Goal: Information Seeking & Learning: Learn about a topic

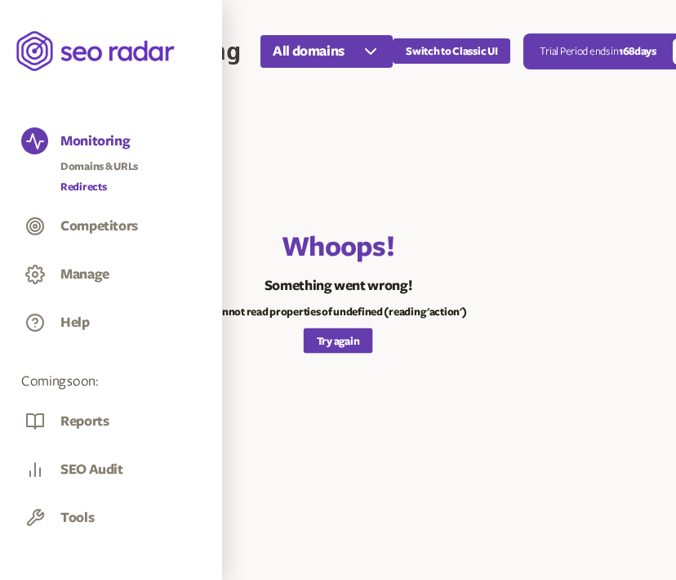
click at [94, 185] on link "Redirects" at bounding box center [99, 187] width 78 height 16
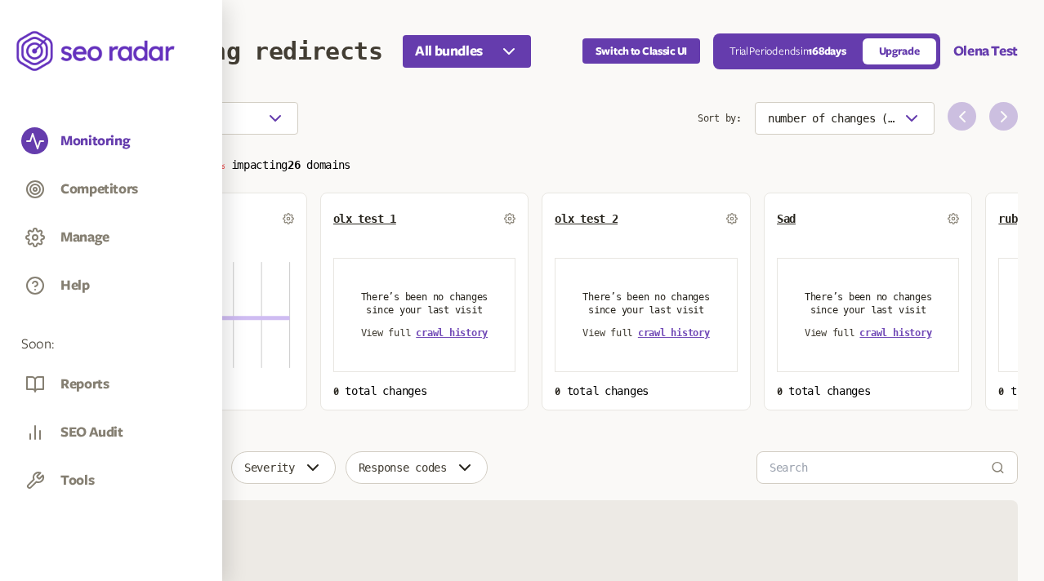
click at [675, 160] on p "Total changes 1 100% impacting 26 domains" at bounding box center [557, 163] width 919 height 19
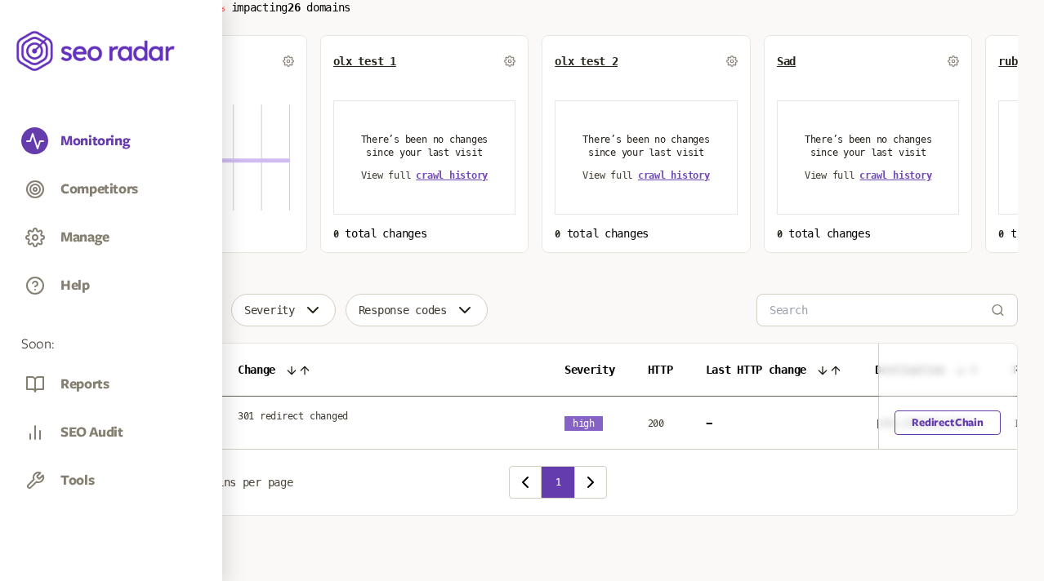
click at [307, 413] on span "301 redirect changed" at bounding box center [293, 416] width 110 height 13
click at [323, 416] on span "301 redirect changed" at bounding box center [293, 416] width 110 height 13
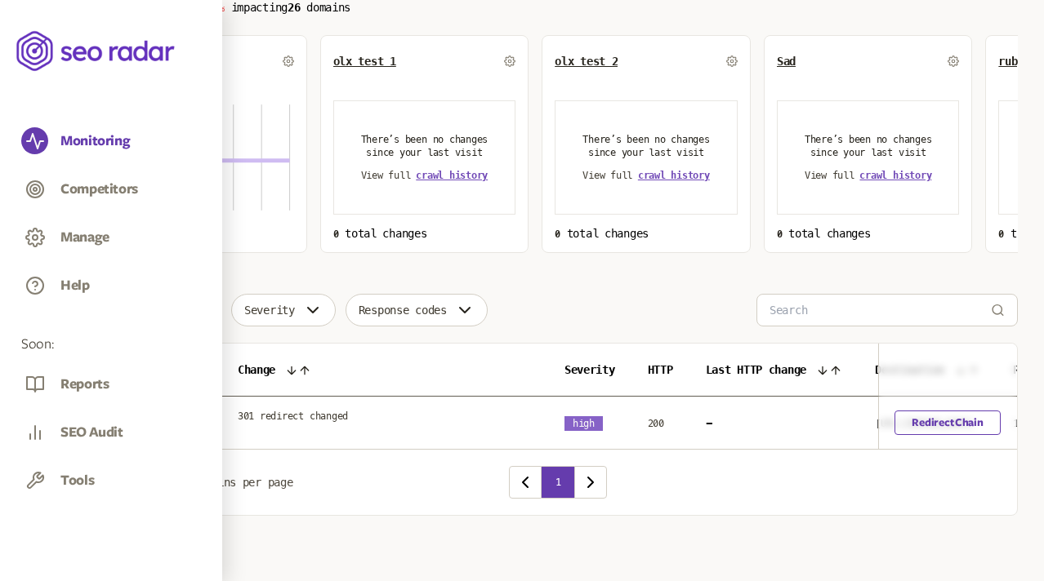
click at [193, 306] on icon "button" at bounding box center [199, 310] width 20 height 20
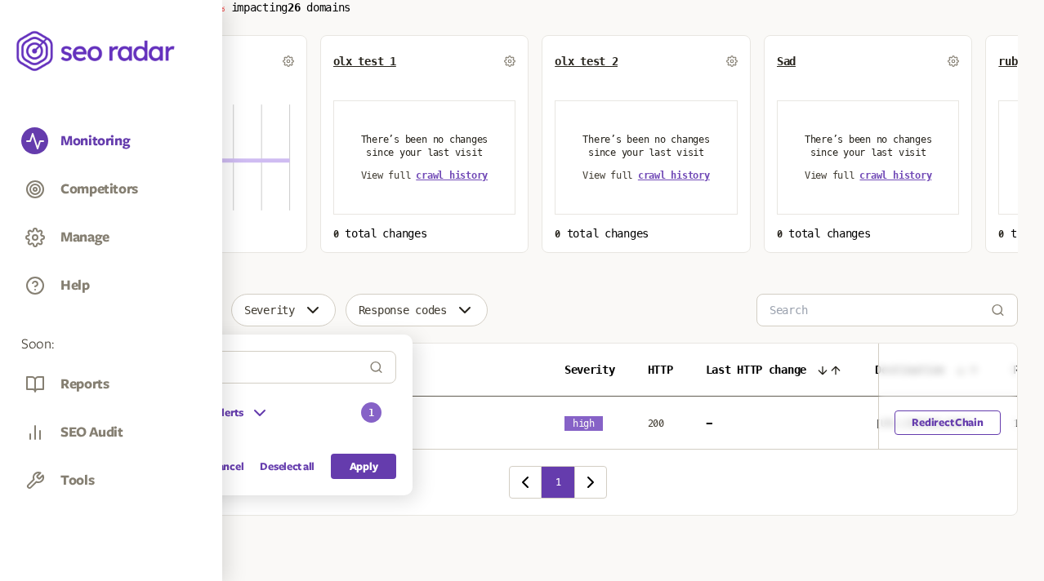
click at [251, 416] on icon at bounding box center [260, 413] width 20 height 20
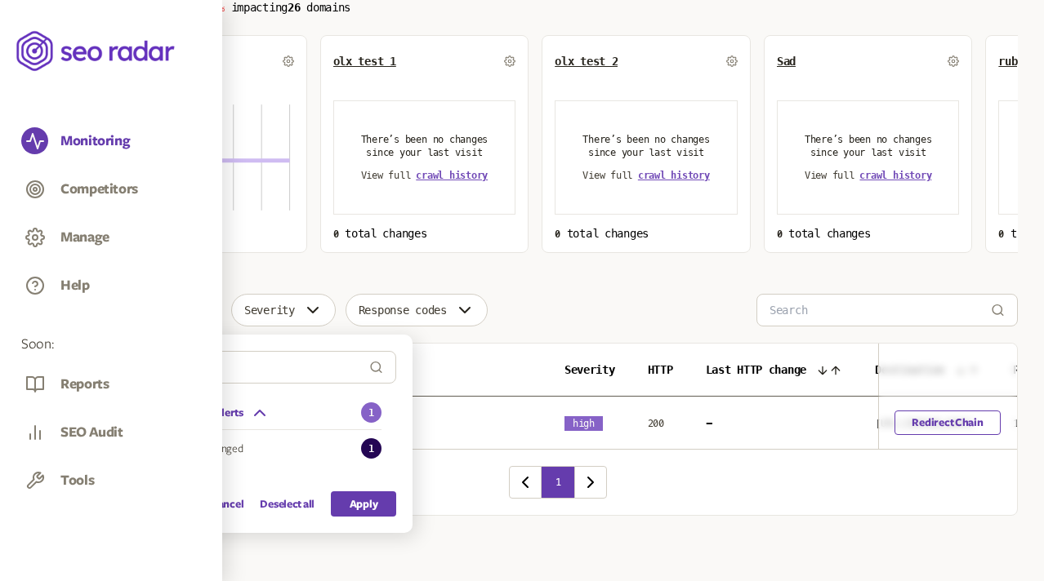
click at [251, 416] on icon at bounding box center [260, 413] width 20 height 20
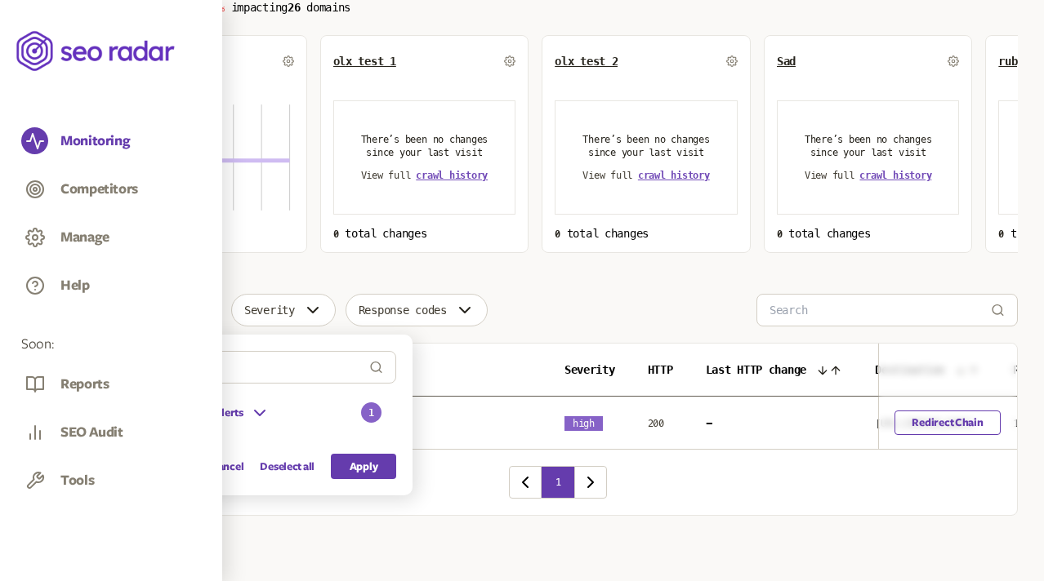
click at [531, 326] on div "Change type Redirect Change Alerts 1 Cancel Deselect all Apply Severity Respons…" at bounding box center [557, 310] width 919 height 33
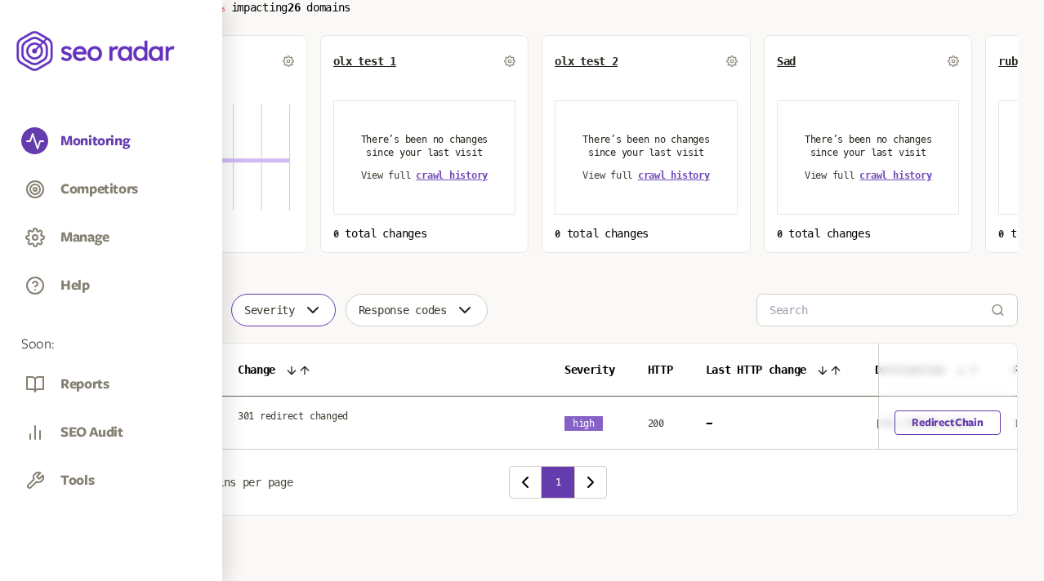
click at [319, 321] on button "Severity" at bounding box center [283, 310] width 105 height 33
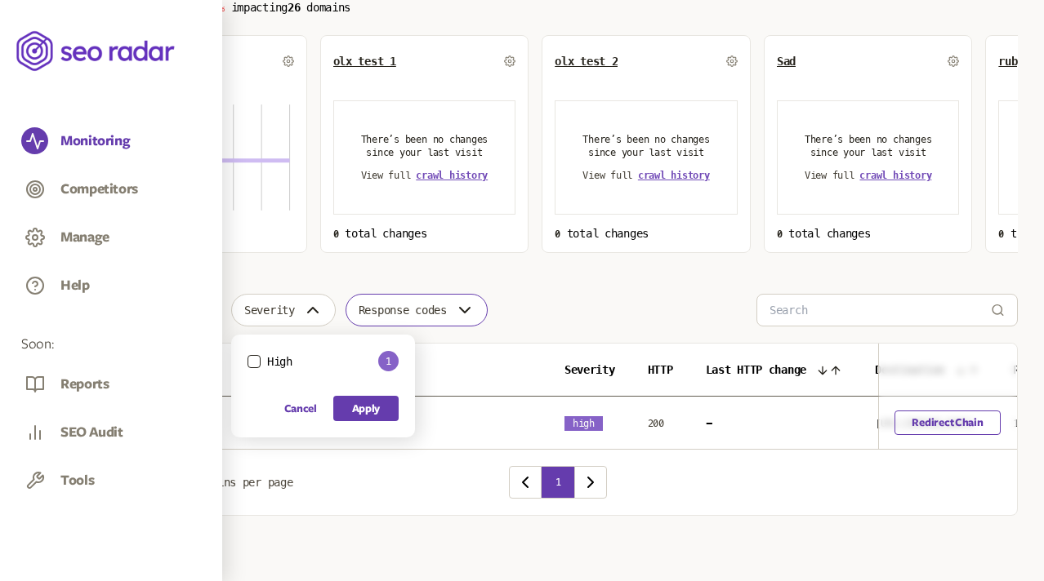
click at [447, 316] on span "Response codes" at bounding box center [402, 310] width 88 height 13
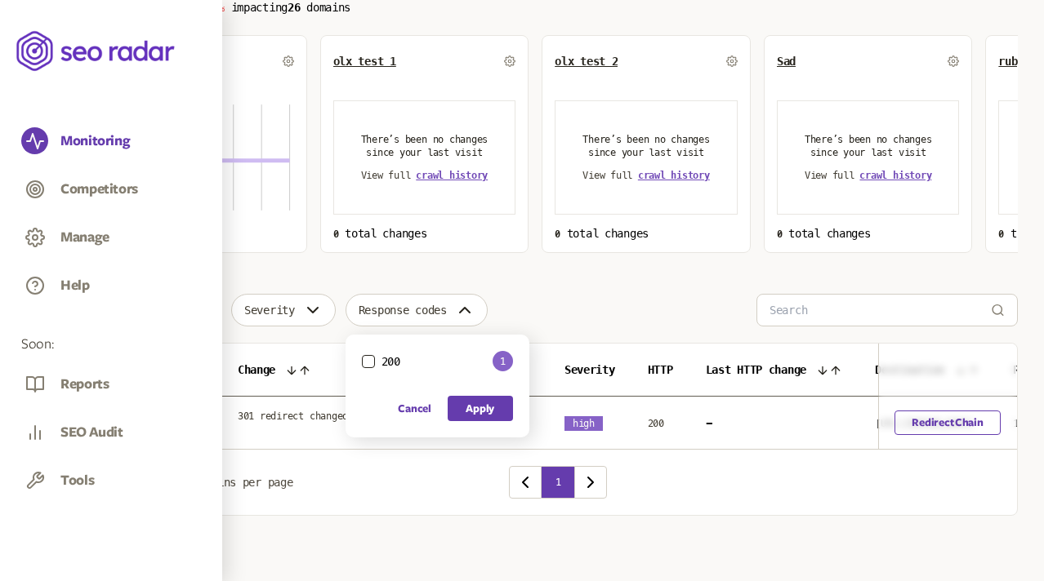
click at [551, 313] on div "Change type Severity Response codes 200 1 Cancel Apply" at bounding box center [557, 310] width 919 height 33
click at [465, 303] on button "Response codes" at bounding box center [416, 310] width 142 height 33
click at [283, 305] on span "Severity" at bounding box center [269, 310] width 51 height 13
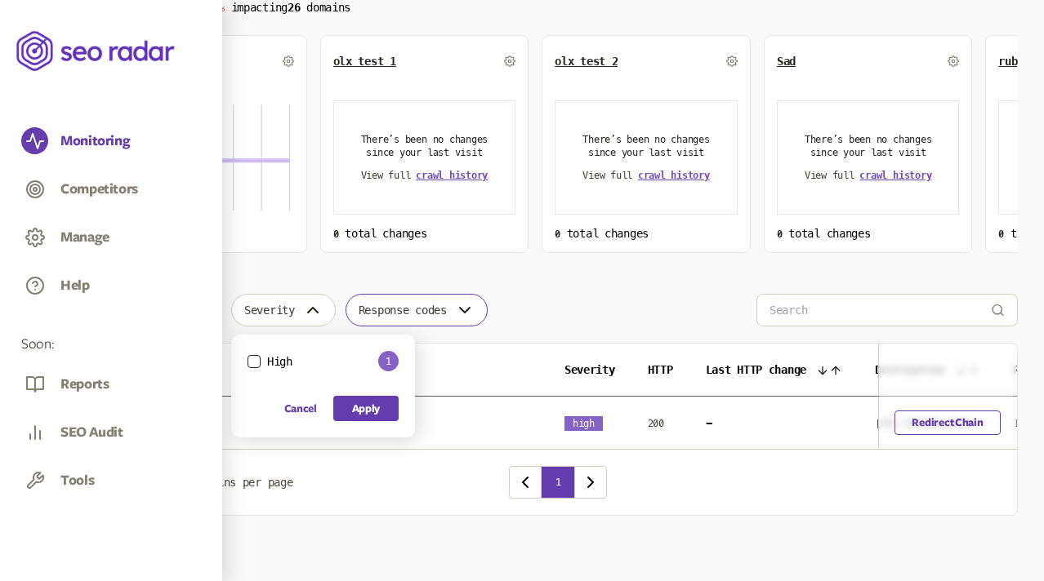
click at [386, 311] on span "Response codes" at bounding box center [402, 310] width 88 height 13
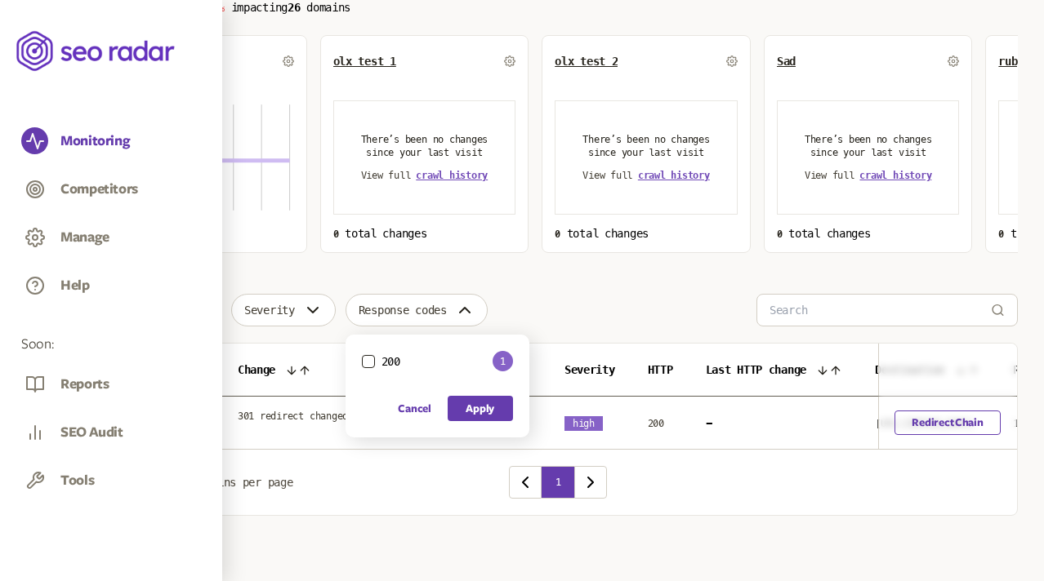
click at [536, 305] on div "Change type Severity Response codes 200 1 Cancel Apply" at bounding box center [557, 310] width 919 height 33
click at [447, 305] on span "Response codes" at bounding box center [402, 310] width 88 height 13
click at [373, 359] on button "200" at bounding box center [368, 361] width 13 height 13
click at [487, 411] on button "Apply" at bounding box center [479, 408] width 65 height 25
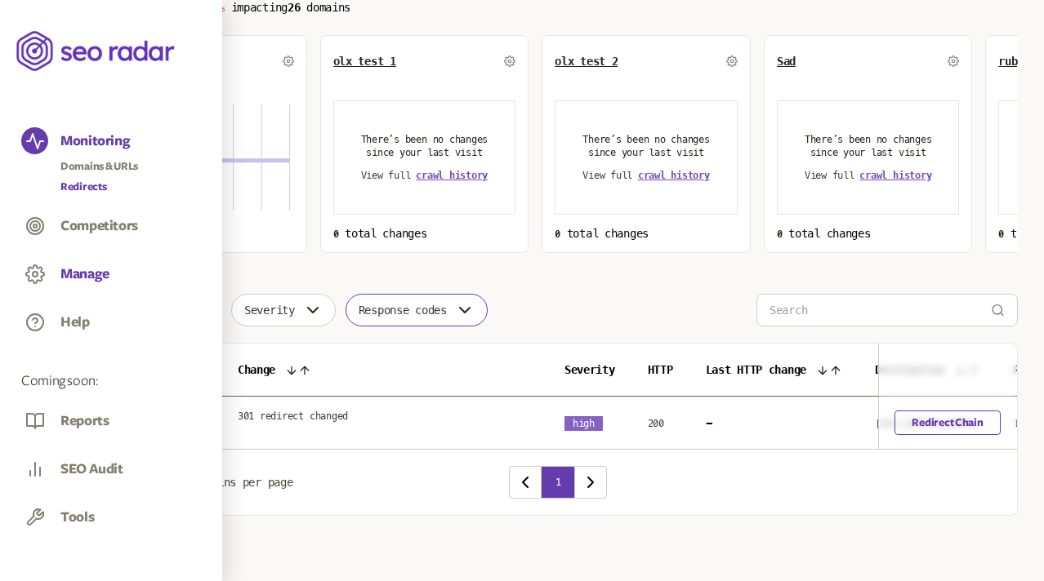
click at [78, 270] on button "Manage" at bounding box center [84, 274] width 49 height 18
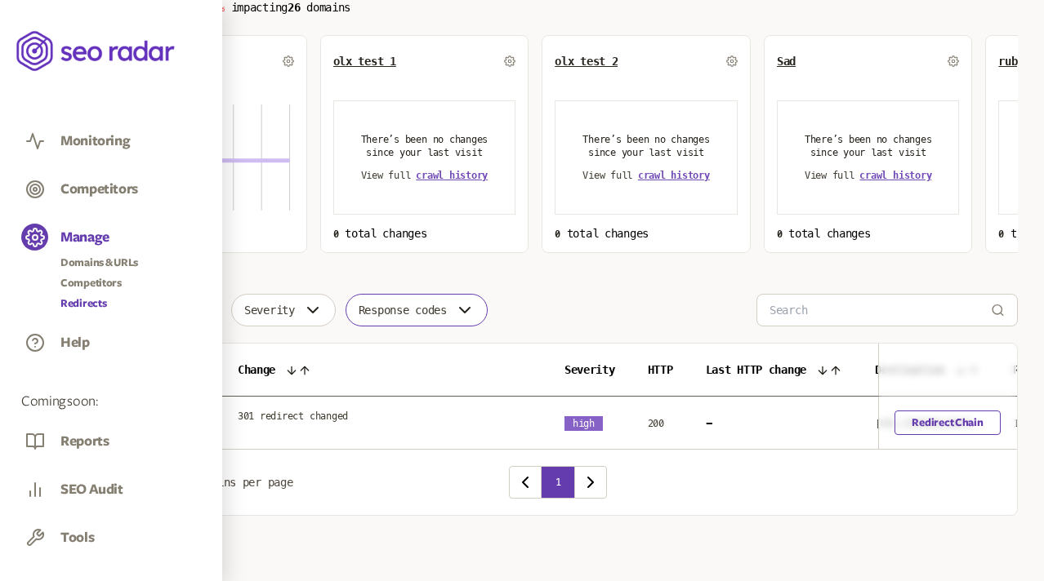
click at [90, 297] on link "Redirects" at bounding box center [99, 304] width 78 height 16
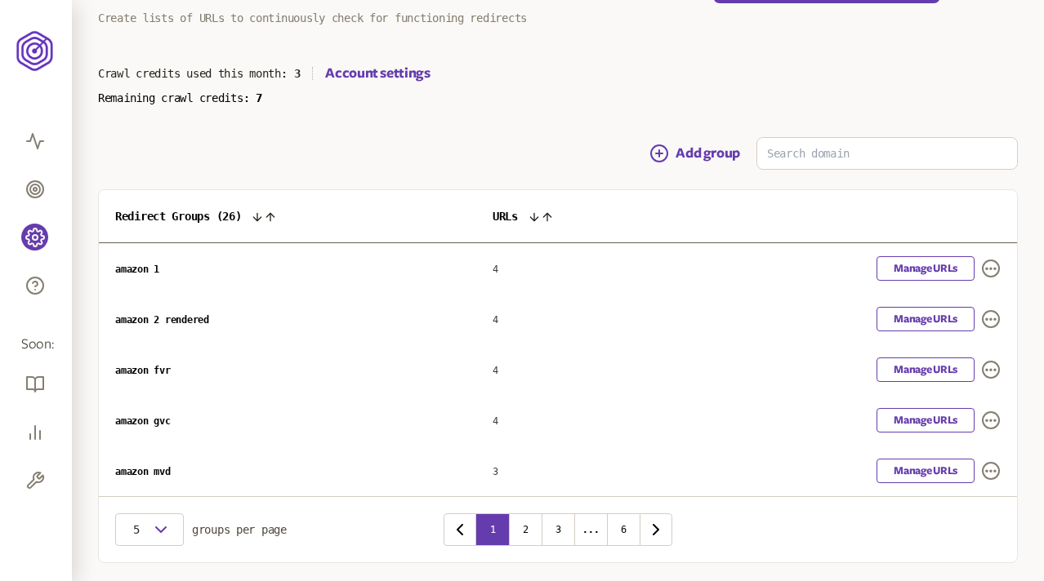
scroll to position [113, 0]
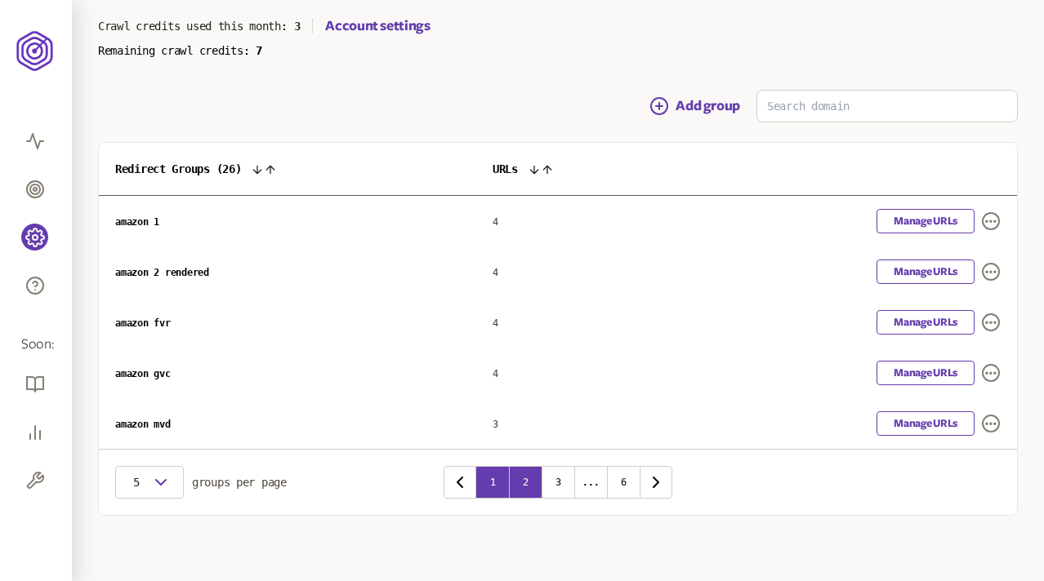
click at [526, 483] on button "2" at bounding box center [525, 482] width 33 height 33
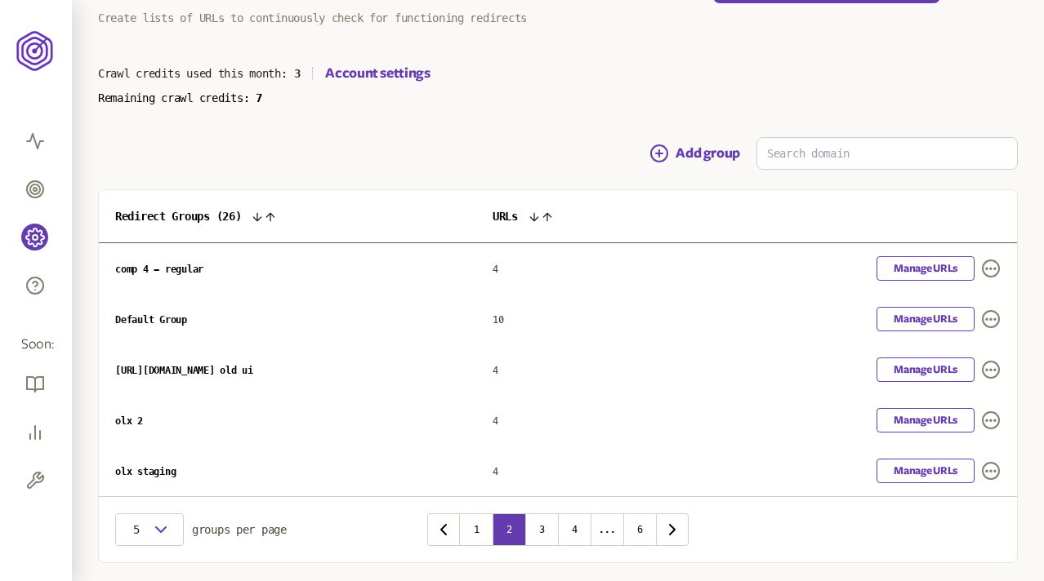
scroll to position [113, 0]
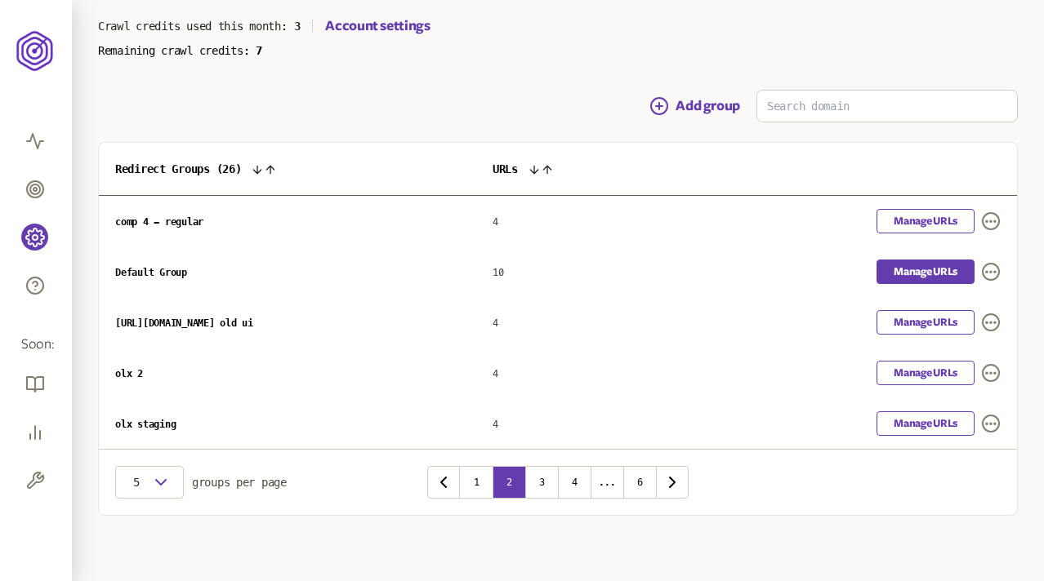
click at [675, 273] on link "Manage URLs" at bounding box center [925, 272] width 98 height 24
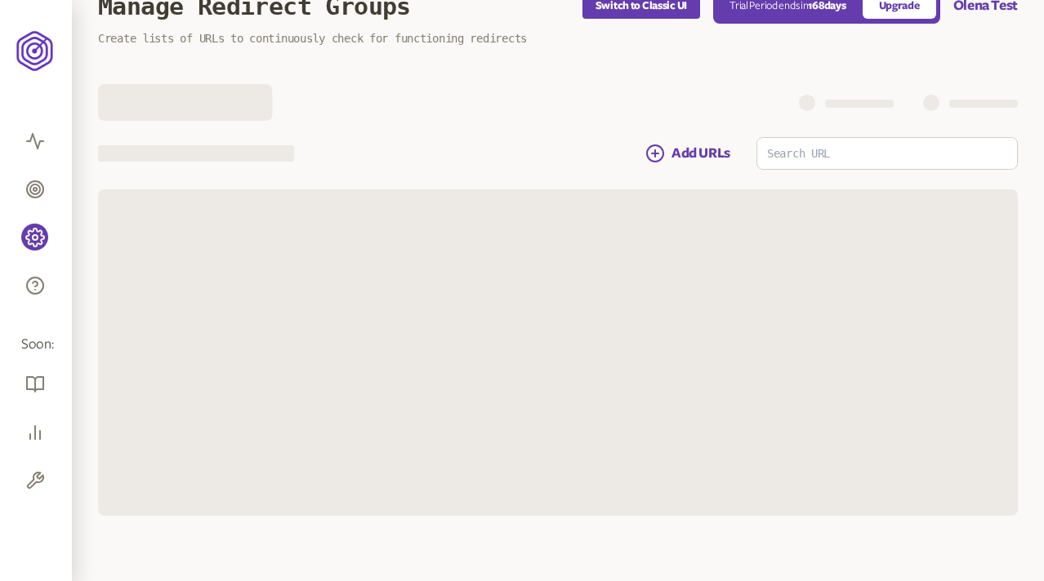
scroll to position [92, 0]
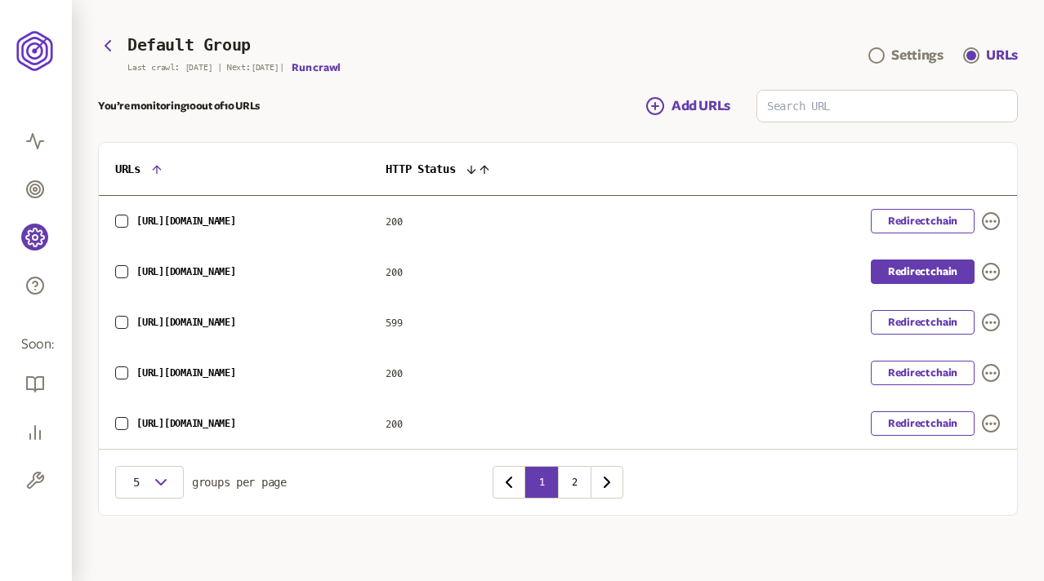
click at [675, 265] on link "Redirect chain" at bounding box center [922, 272] width 104 height 24
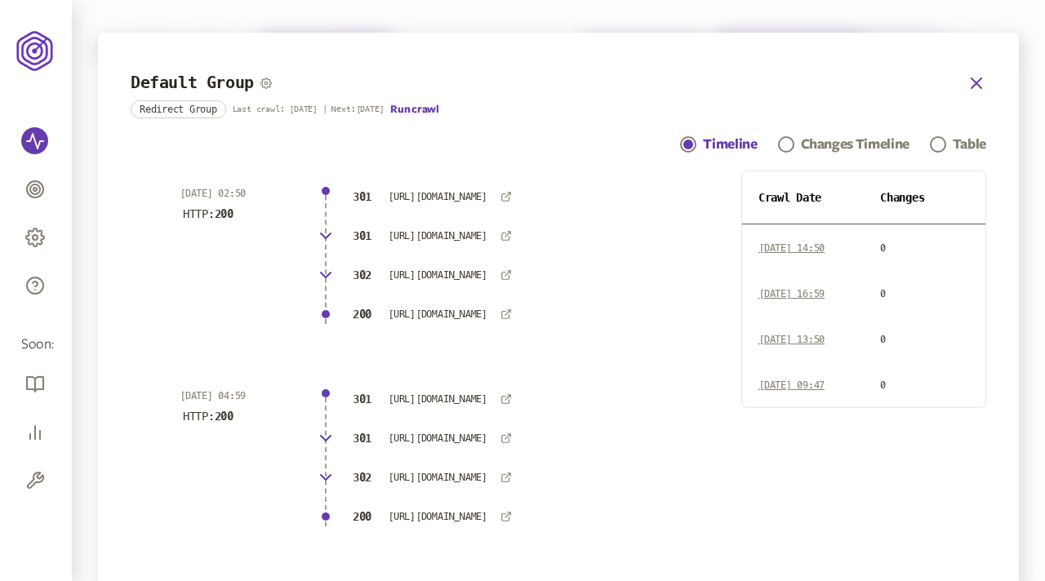
click at [675, 78] on icon "button" at bounding box center [977, 83] width 20 height 20
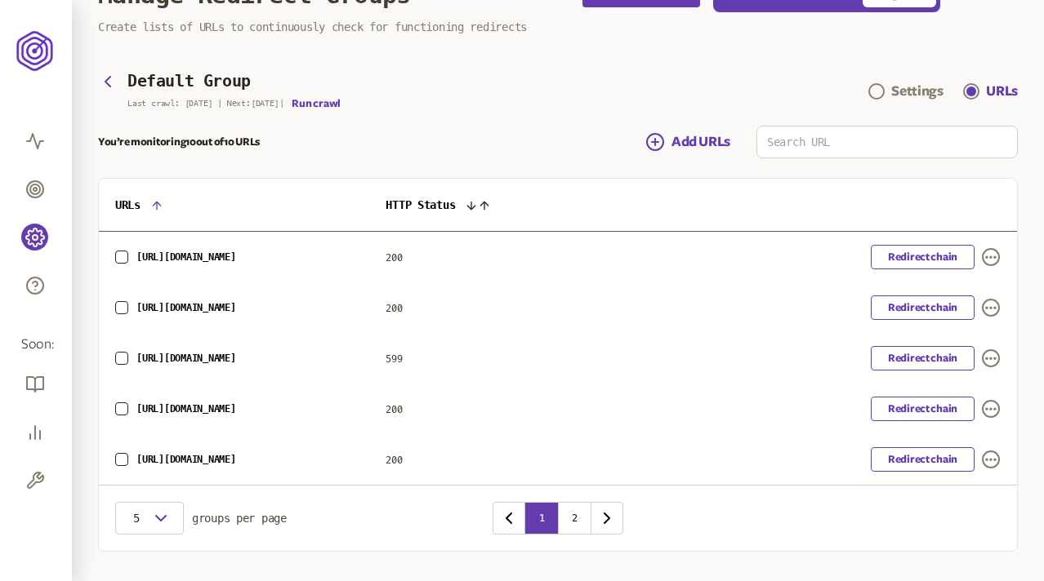
scroll to position [63, 0]
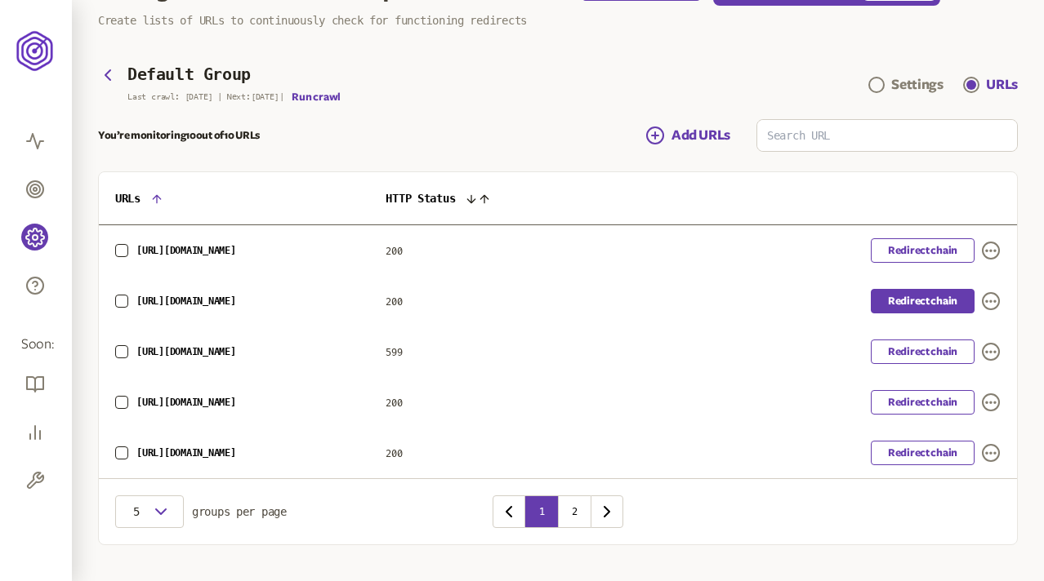
click at [675, 302] on link "Redirect chain" at bounding box center [922, 301] width 104 height 24
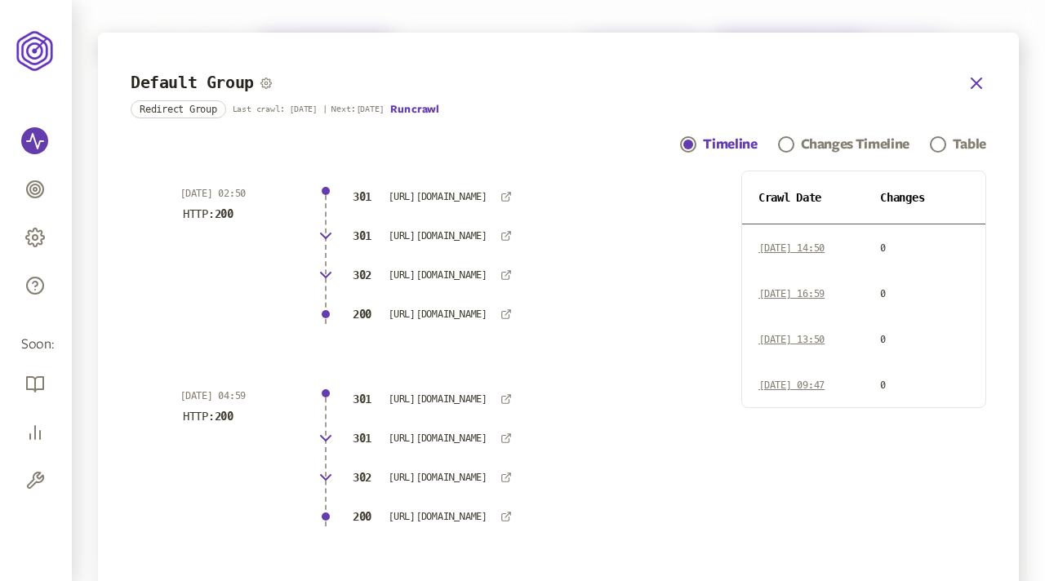
click at [675, 83] on icon "button" at bounding box center [977, 83] width 20 height 20
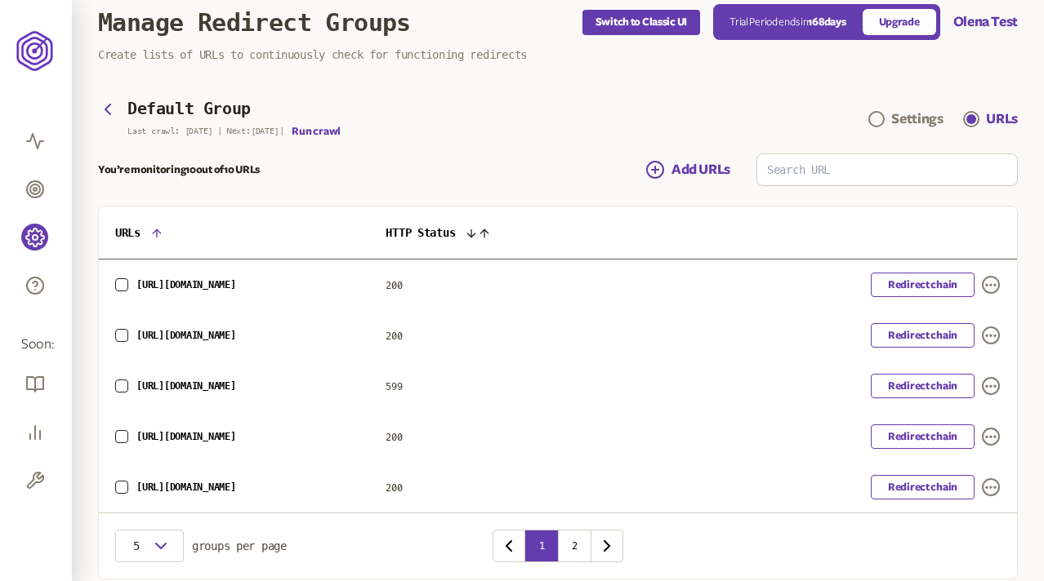
scroll to position [63, 0]
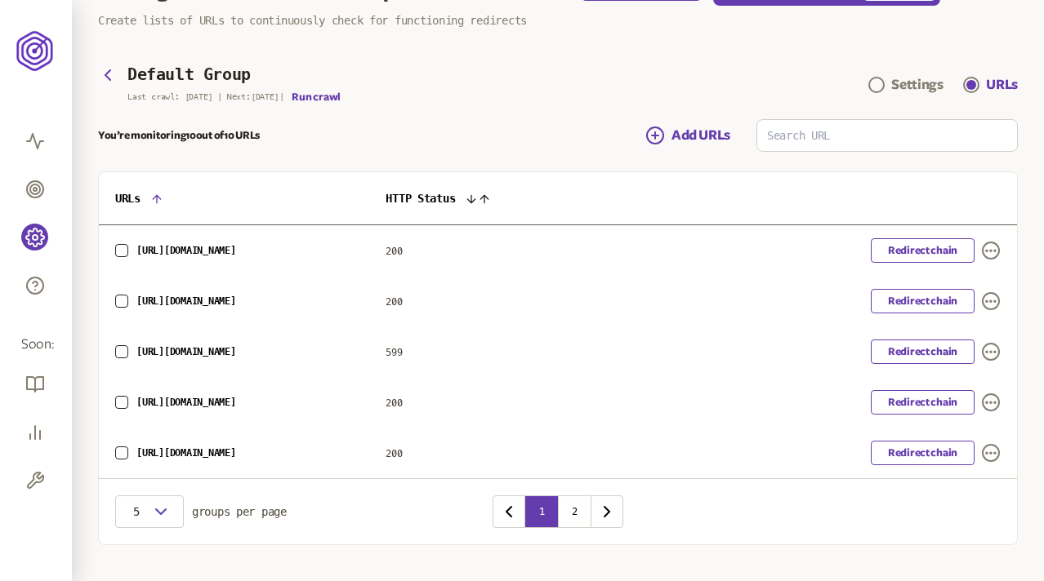
click at [402, 350] on span "599" at bounding box center [393, 352] width 16 height 11
click at [675, 347] on icon "button" at bounding box center [991, 352] width 20 height 20
click at [456, 347] on td "599" at bounding box center [517, 352] width 297 height 51
click at [402, 356] on span "599" at bounding box center [393, 352] width 16 height 11
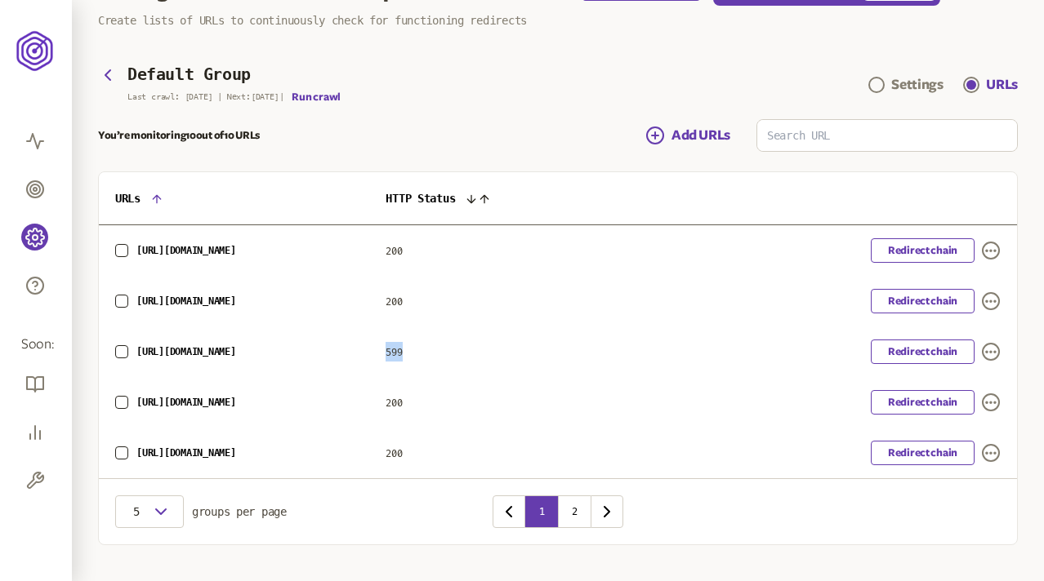
click at [402, 356] on span "599" at bounding box center [393, 352] width 16 height 11
click at [476, 374] on td "599" at bounding box center [517, 352] width 297 height 51
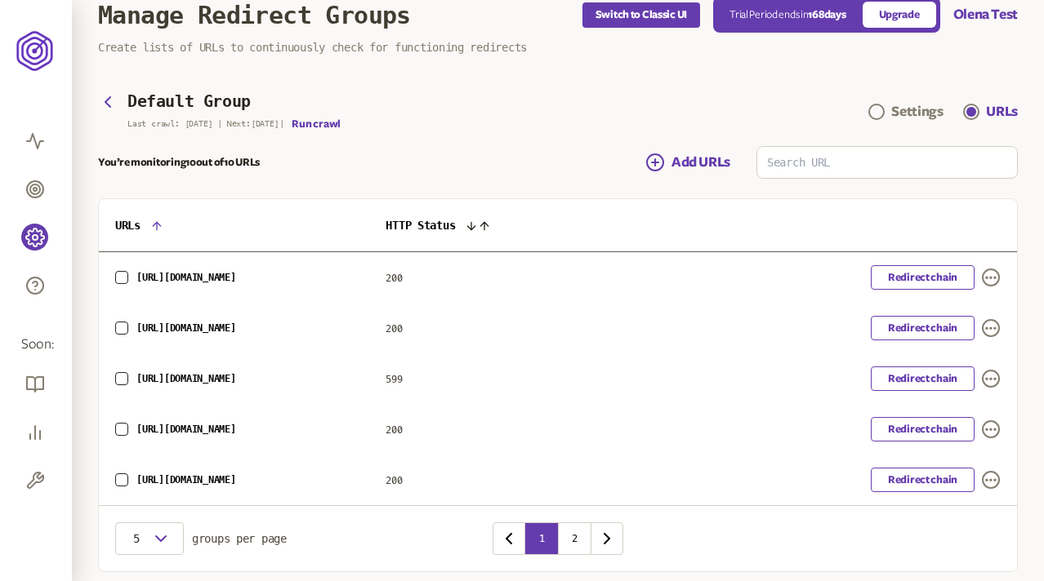
scroll to position [31, 0]
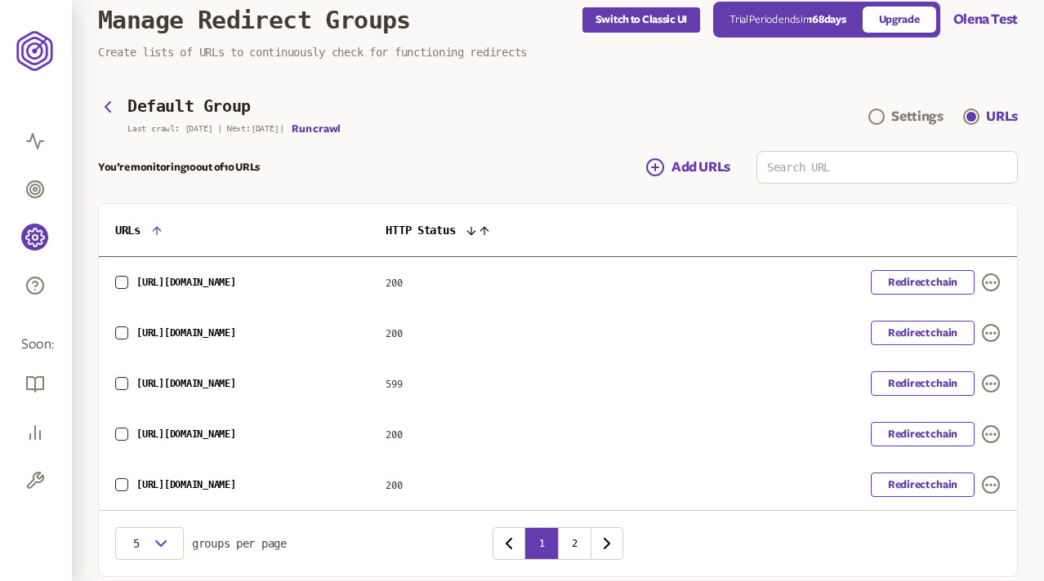
click at [585, 168] on div "You’re monitoring 10 out of 10 URLs Add URLs" at bounding box center [557, 167] width 919 height 33
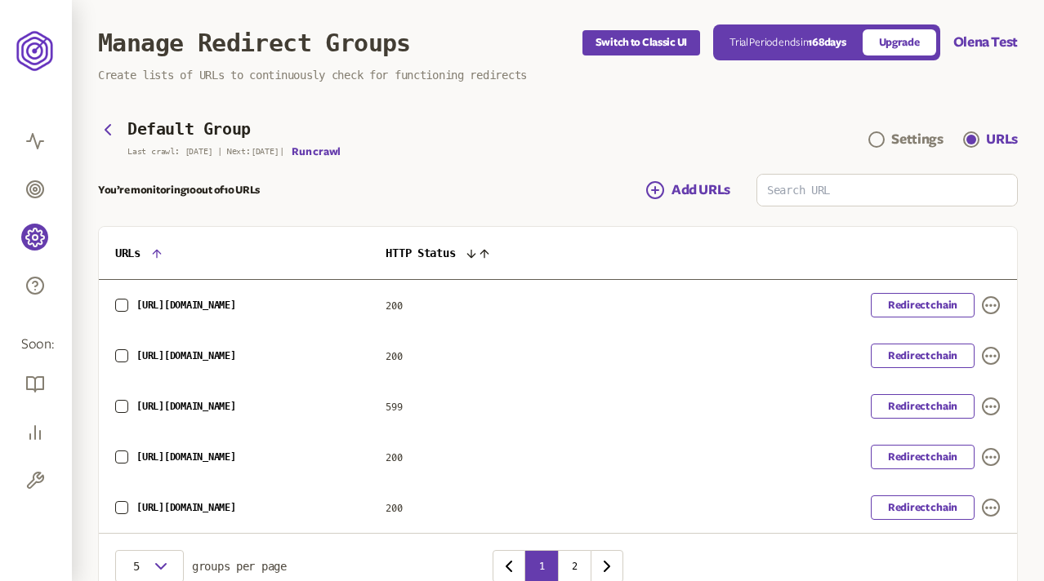
scroll to position [0, 0]
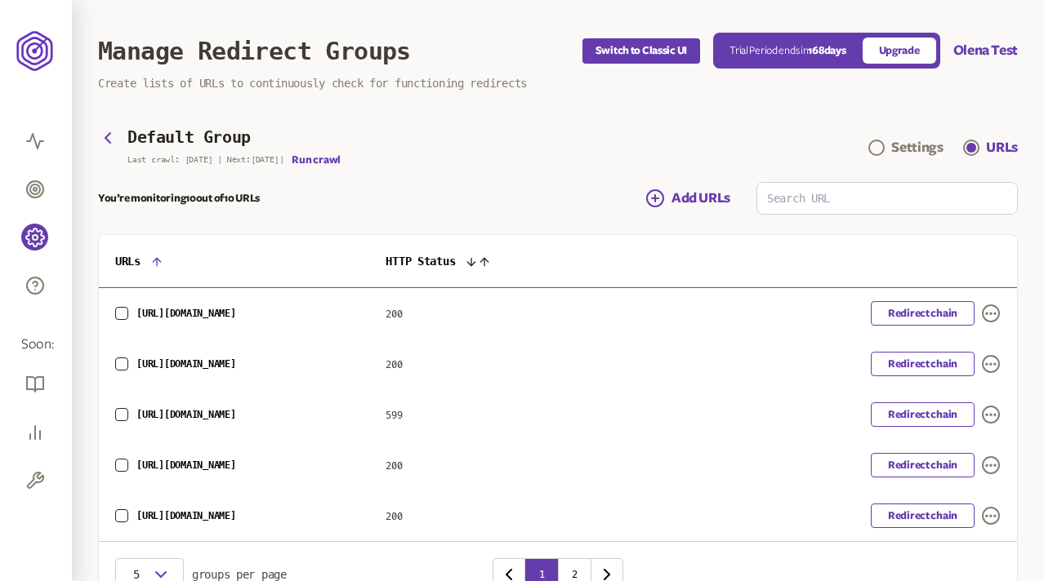
click at [541, 172] on main "Default Group Last crawl: 19 Aug | Next: 5 Aug | Run crawl Settings URLs You’re…" at bounding box center [557, 368] width 919 height 479
drag, startPoint x: 273, startPoint y: 161, endPoint x: 189, endPoint y: 161, distance: 83.3
click at [189, 161] on p "Last crawl: 19 Aug | Next: 5 Aug |" at bounding box center [205, 160] width 156 height 10
click at [345, 133] on div "Default Group Last crawl: 19 Aug | Next: 5 Aug | Run crawl Settings URLs" at bounding box center [557, 147] width 919 height 37
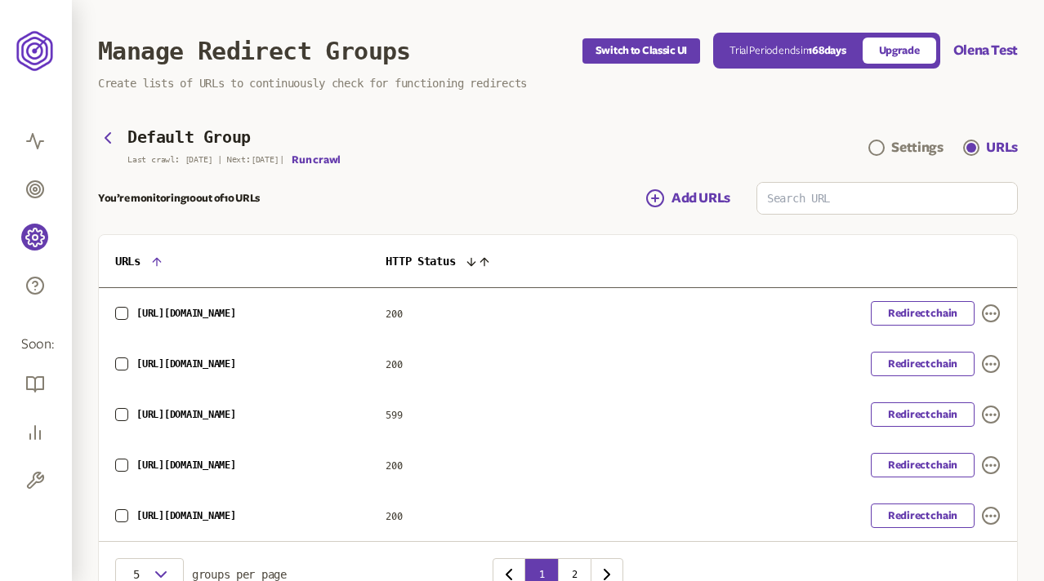
scroll to position [92, 0]
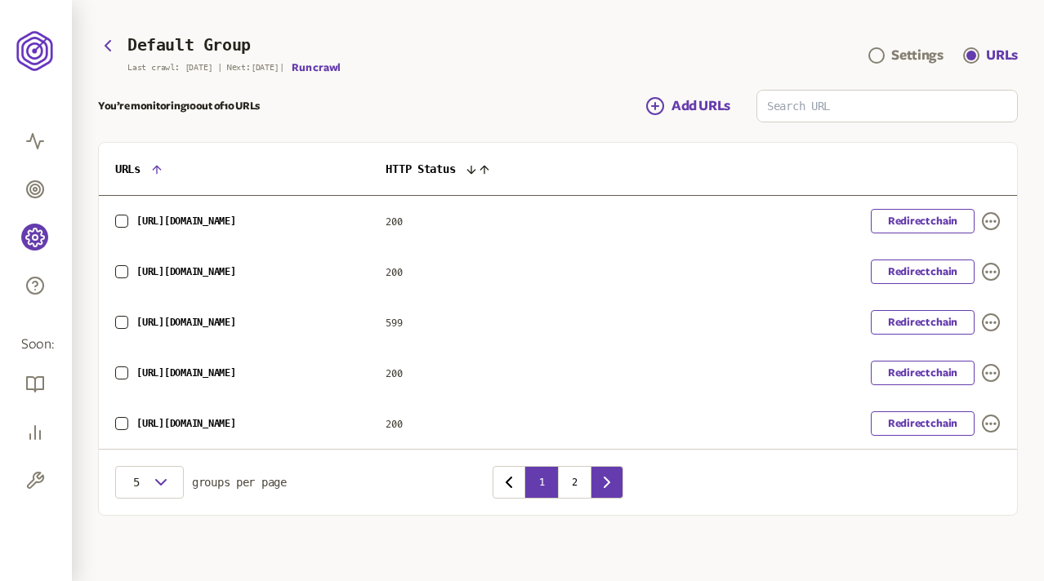
click at [606, 489] on icon "button" at bounding box center [607, 483] width 20 height 20
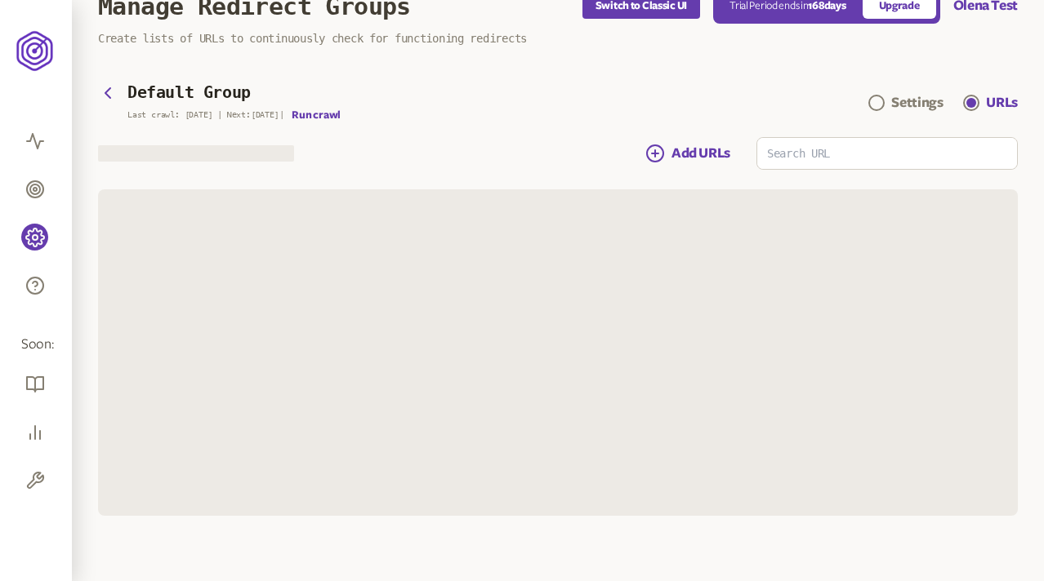
scroll to position [92, 0]
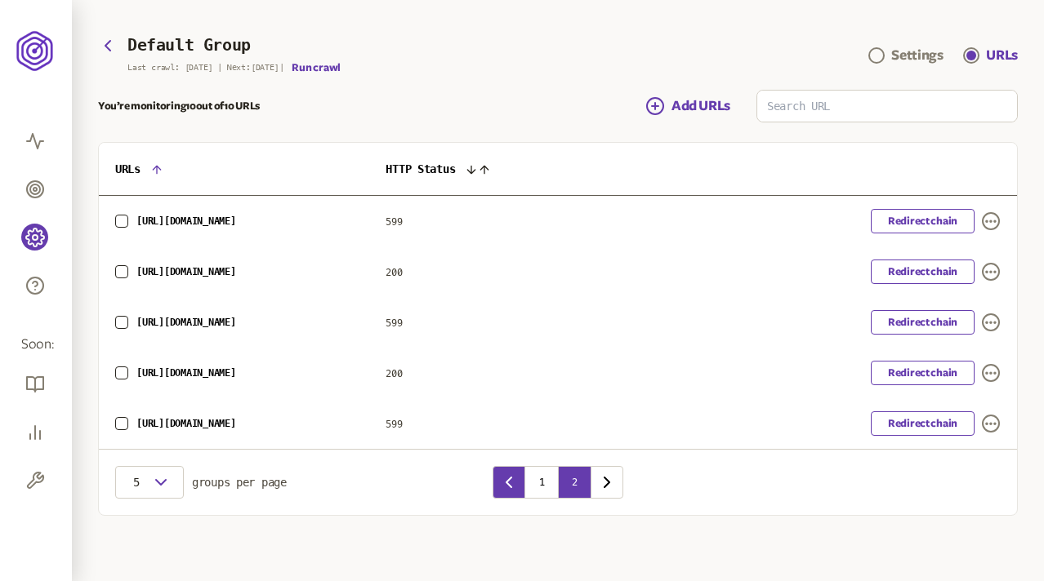
click at [510, 485] on icon "button" at bounding box center [508, 483] width 5 height 10
click at [542, 61] on div "Default Group Last crawl: 19 Aug | Next: 5 Aug | Run crawl Settings URLs" at bounding box center [557, 55] width 919 height 37
click at [402, 322] on span "599" at bounding box center [393, 323] width 16 height 11
click at [505, 87] on main "Default Group Last crawl: 19 Aug | Next: 5 Aug | Run crawl Settings URLs You’re…" at bounding box center [557, 276] width 919 height 479
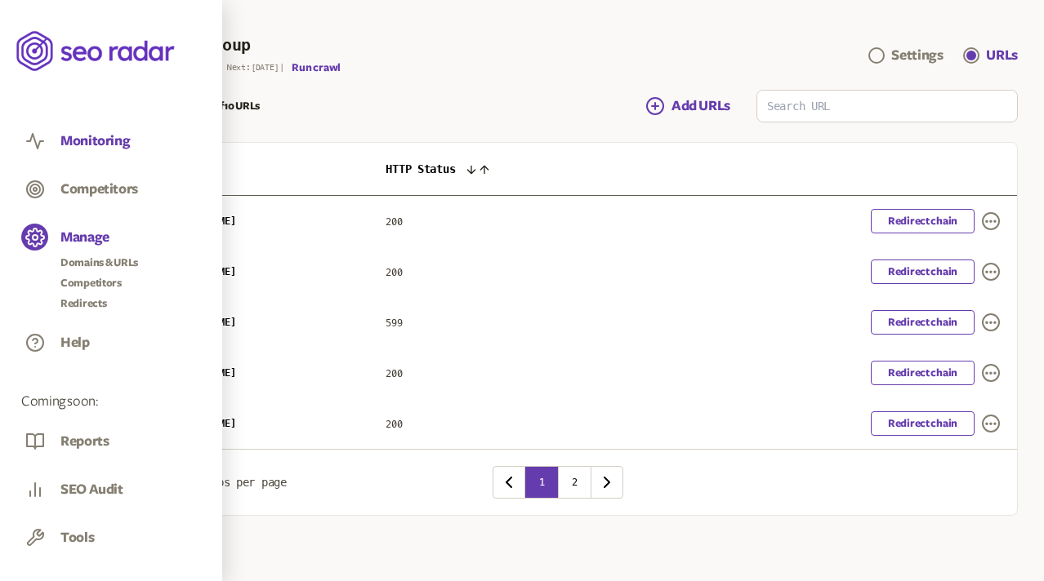
click at [96, 140] on button "Monitoring" at bounding box center [94, 141] width 69 height 18
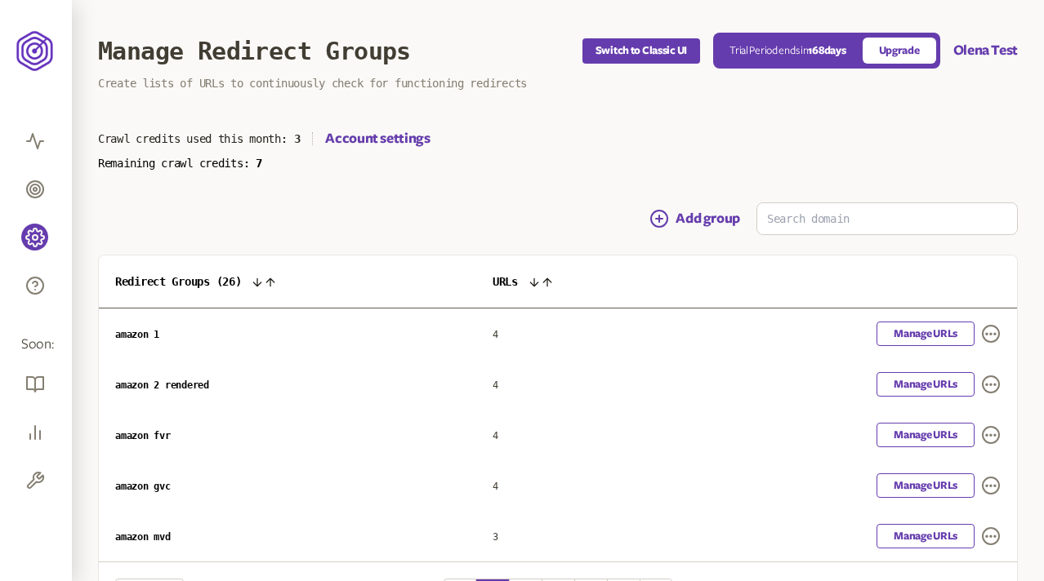
scroll to position [5, 0]
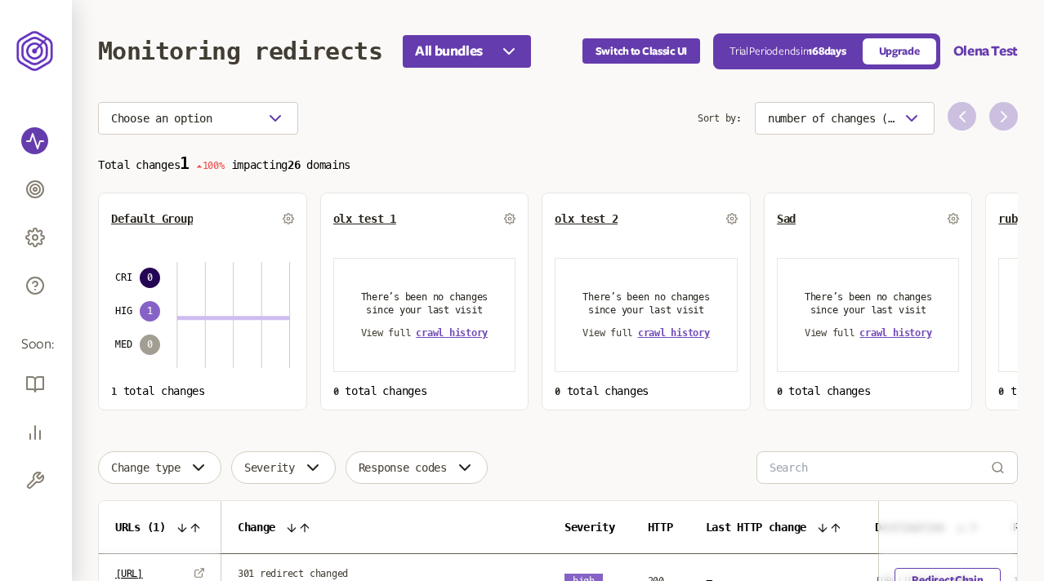
click at [532, 160] on p "Total changes 1 100% impacting 26 domains" at bounding box center [557, 163] width 919 height 19
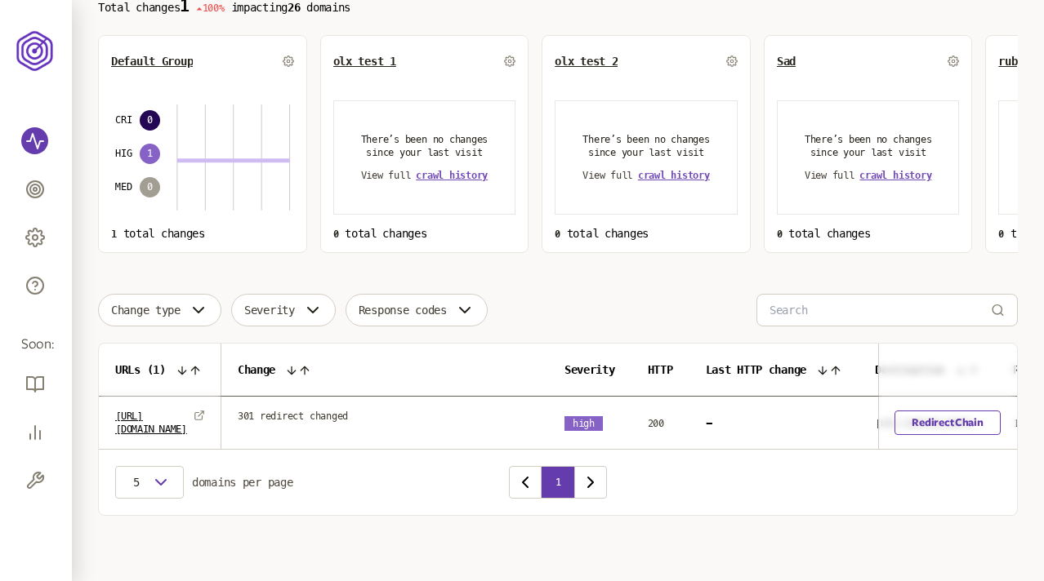
click at [520, 308] on div "Change type Severity Response codes" at bounding box center [557, 310] width 919 height 33
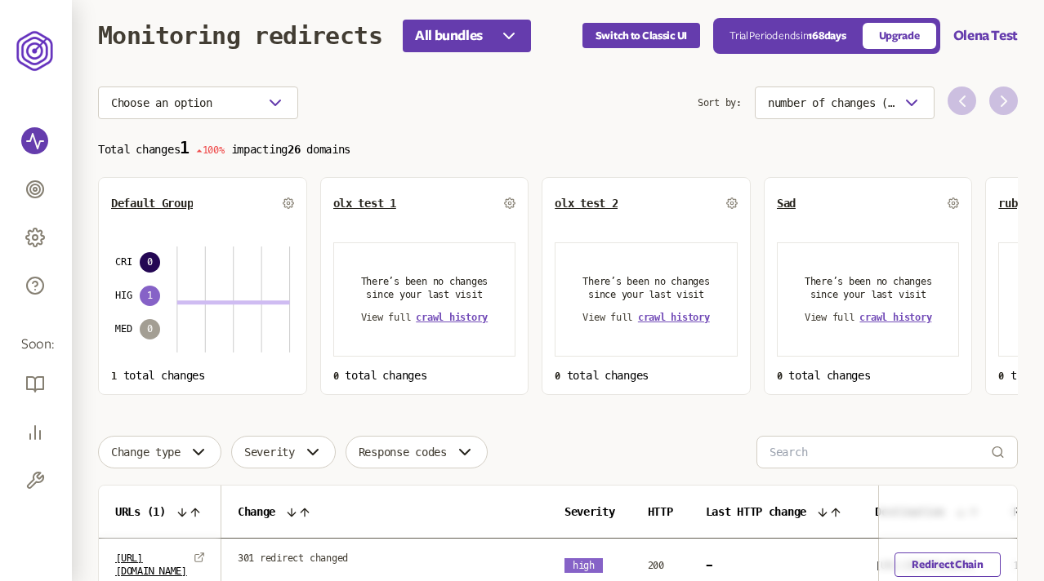
scroll to position [0, 0]
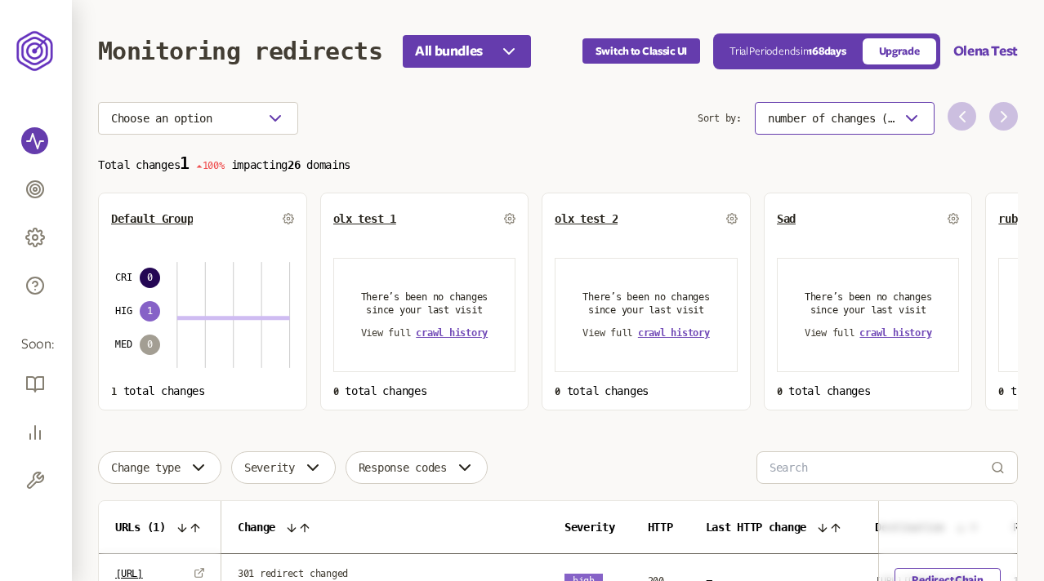
click at [855, 112] on span "number of changes (high-low)" at bounding box center [831, 118] width 127 height 13
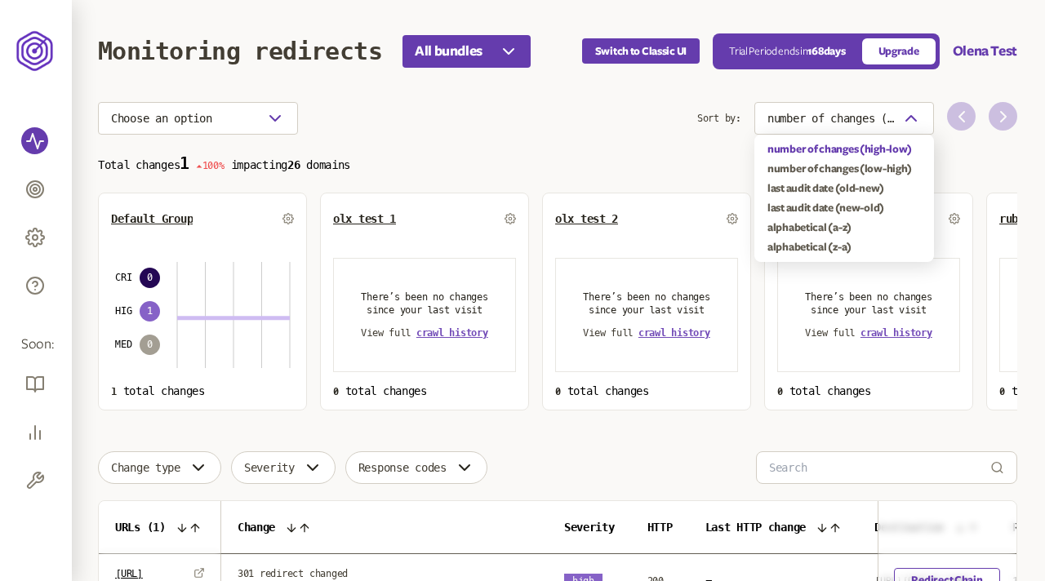
click at [629, 171] on section "Choose an option Sort by: number of changes (high-low) Total changes 1 100% imp…" at bounding box center [557, 256] width 919 height 309
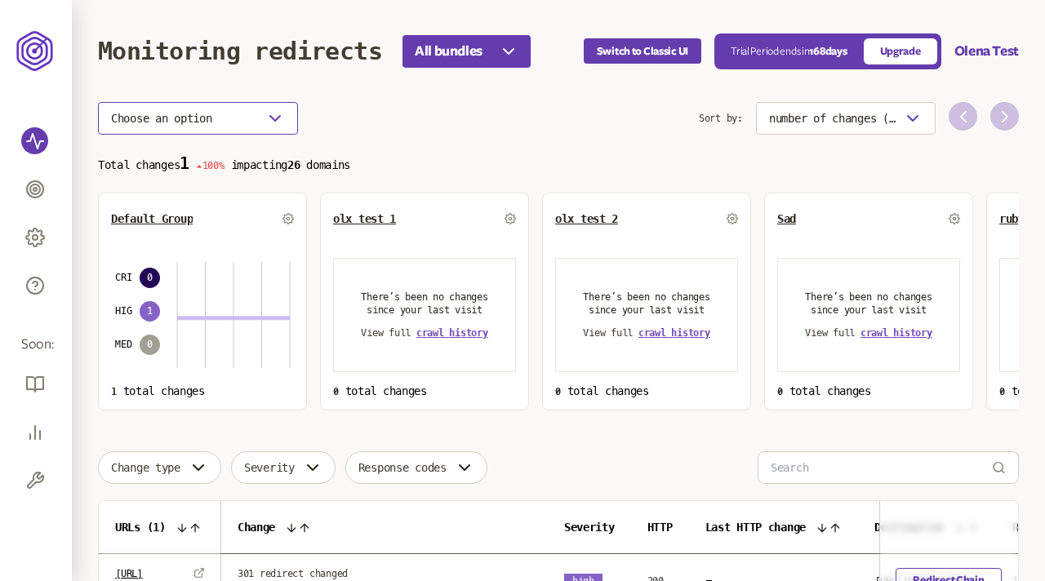
click at [257, 114] on button "Choose an option" at bounding box center [198, 118] width 200 height 33
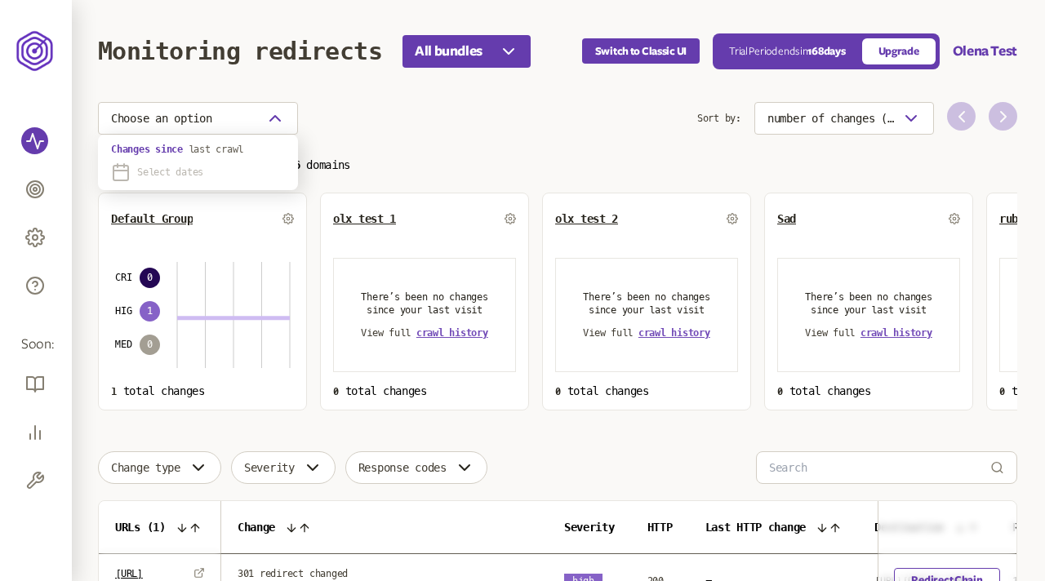
click at [152, 171] on span "Select dates" at bounding box center [170, 172] width 66 height 13
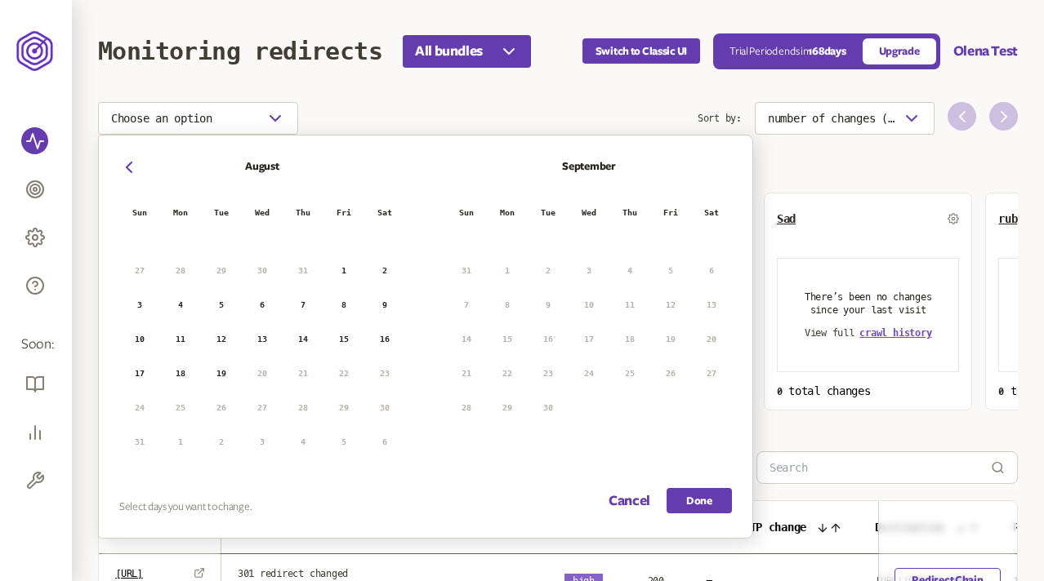
click at [444, 104] on div "Choose an option [PERSON_NAME] Wed Thu Fri Sat 27 28 29 30 31 1 2 3 4 5 6 7 8 9…" at bounding box center [397, 118] width 599 height 33
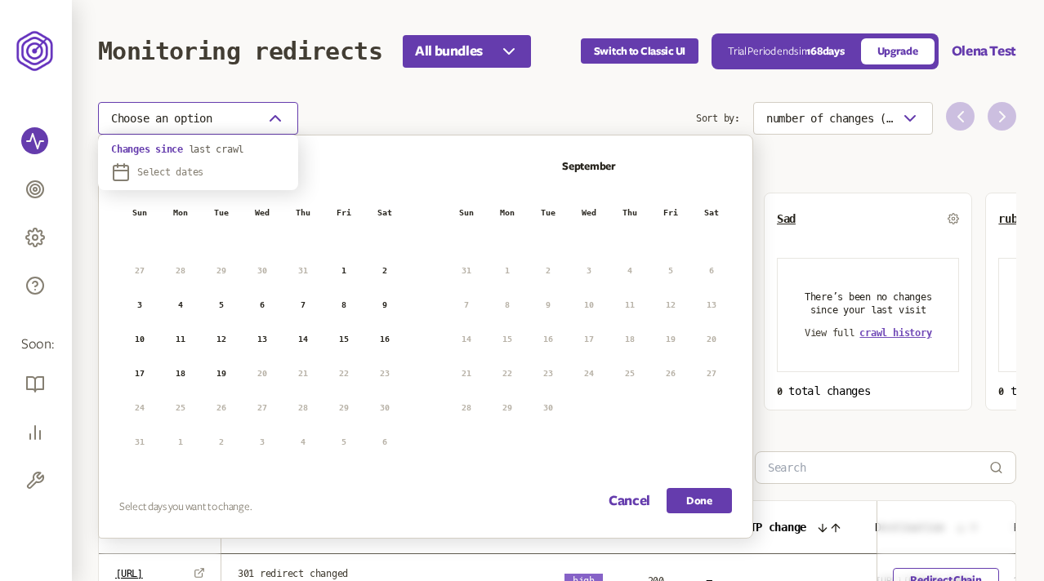
click at [269, 112] on icon "button" at bounding box center [275, 119] width 20 height 20
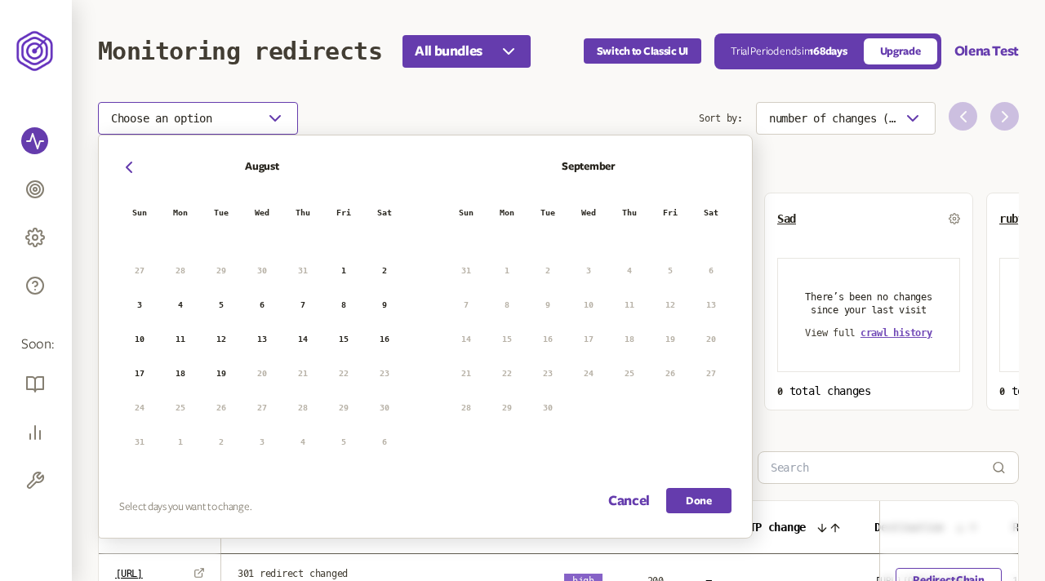
click at [266, 117] on icon "button" at bounding box center [275, 119] width 20 height 20
click at [622, 503] on button "Cancel" at bounding box center [629, 500] width 42 height 25
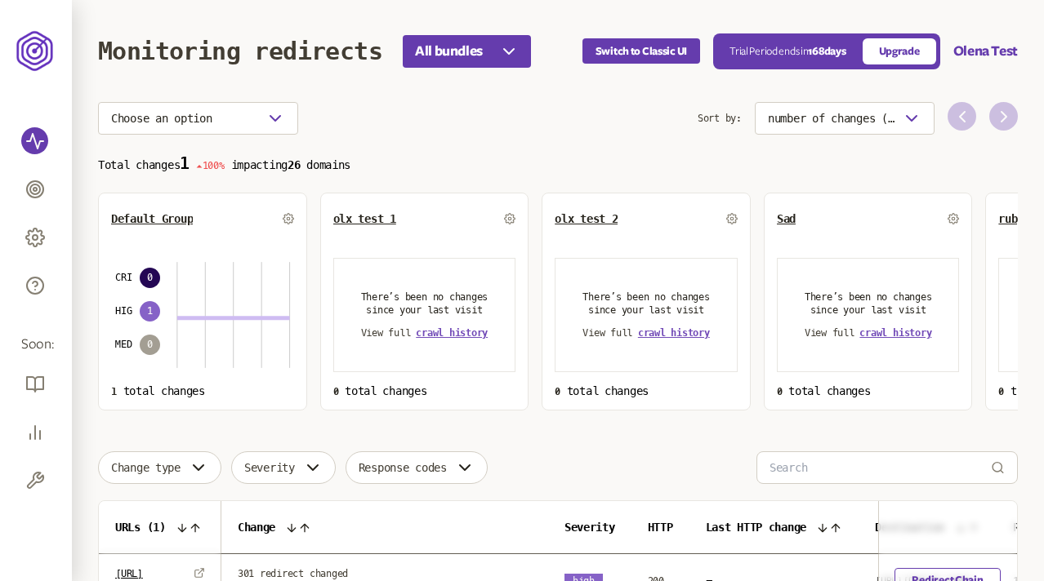
click at [520, 145] on section "Choose an option Sort by: number of changes (high-low) Total changes 1 100% imp…" at bounding box center [557, 256] width 919 height 309
click at [525, 130] on div "Choose an option" at bounding box center [397, 118] width 599 height 33
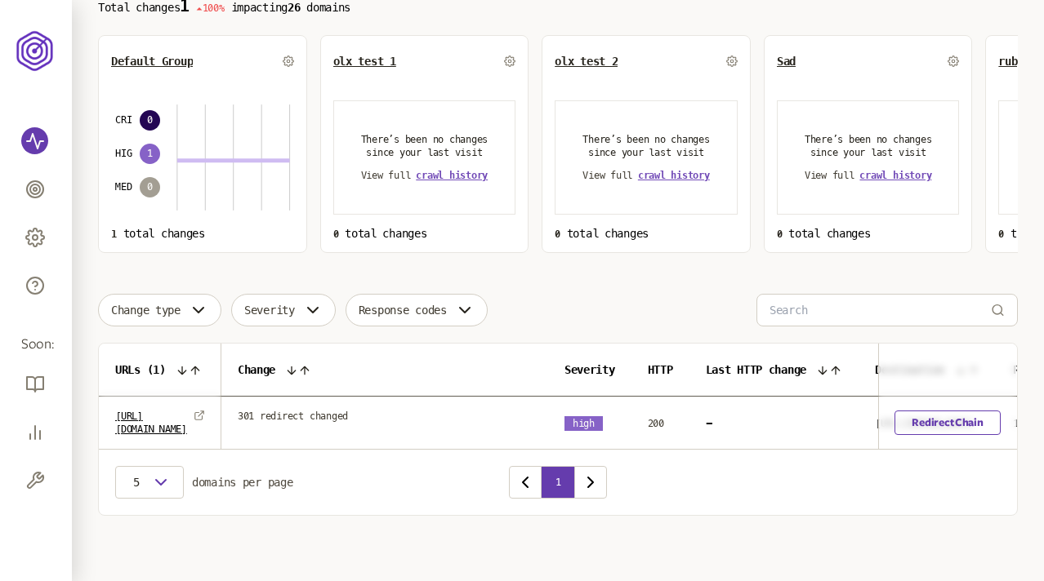
click at [345, 415] on span "301 redirect changed" at bounding box center [293, 416] width 110 height 13
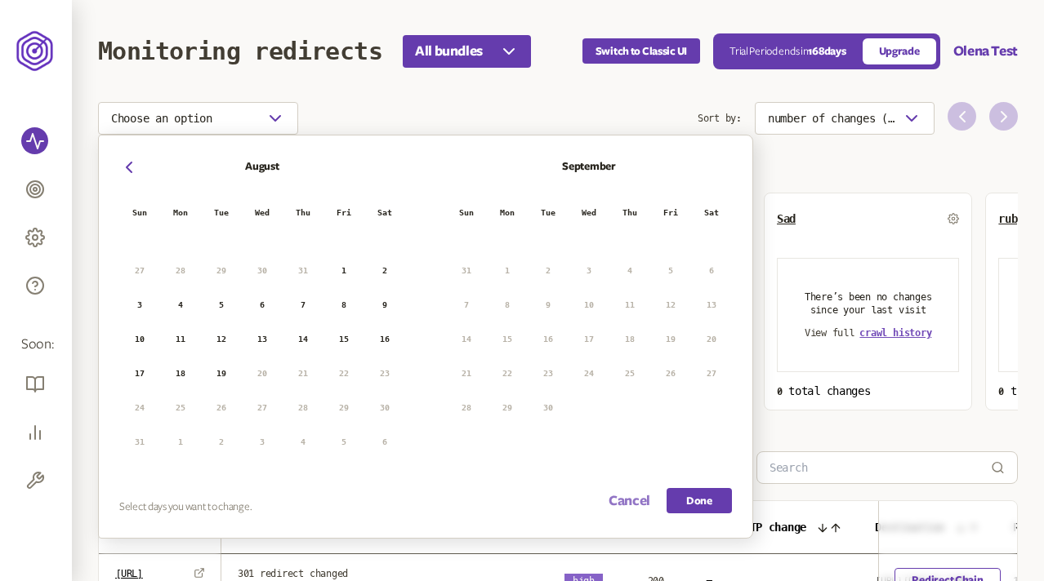
click at [621, 500] on button "Cancel" at bounding box center [629, 500] width 42 height 25
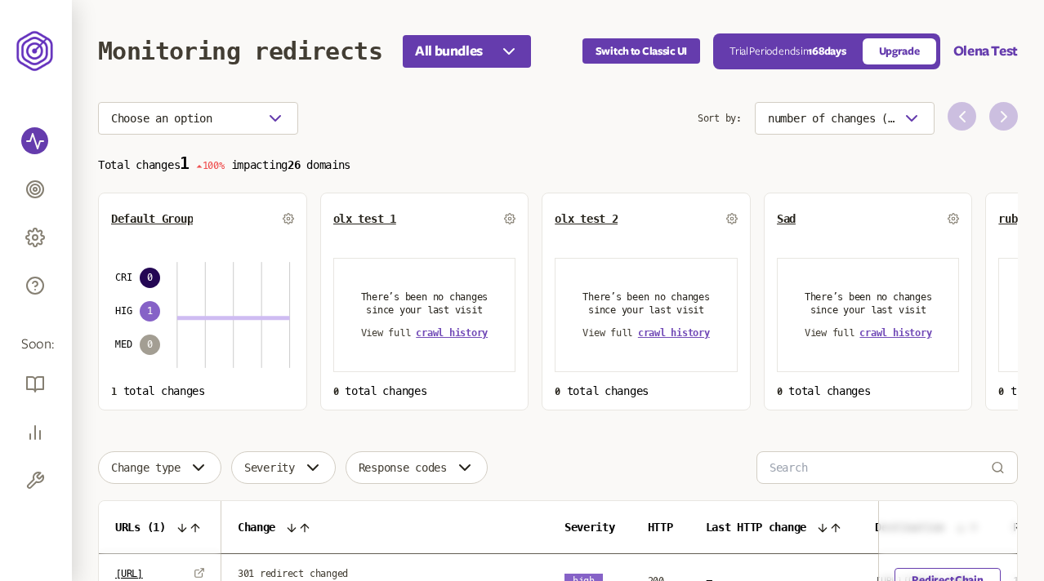
scroll to position [158, 0]
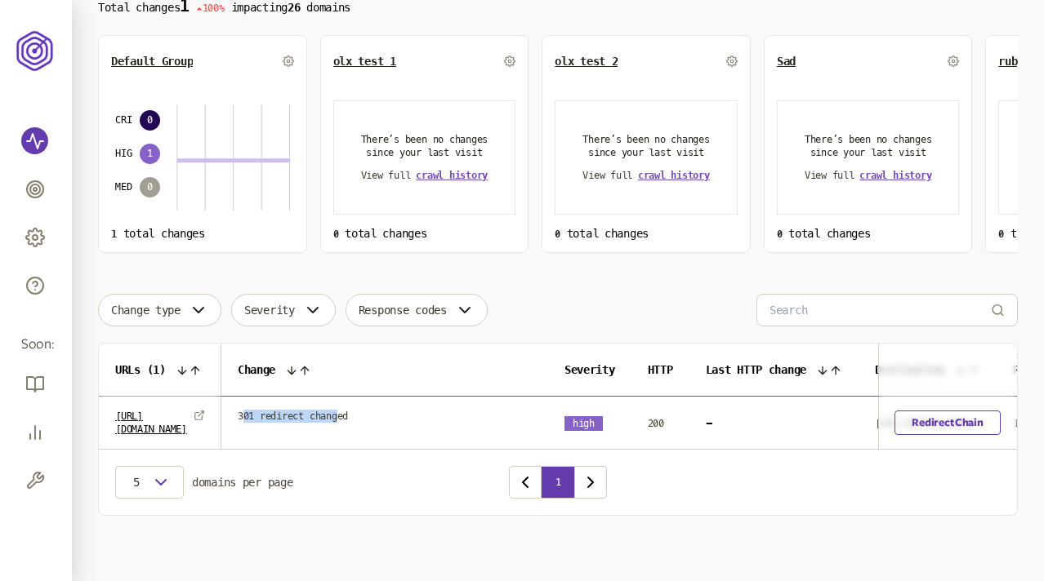
drag, startPoint x: 274, startPoint y: 413, endPoint x: 369, endPoint y: 413, distance: 94.7
click at [348, 413] on span "301 redirect changed" at bounding box center [293, 416] width 110 height 13
click at [568, 295] on div "Change type Severity Response codes" at bounding box center [557, 310] width 919 height 33
click at [570, 305] on div "Change type Severity Response codes" at bounding box center [557, 310] width 919 height 33
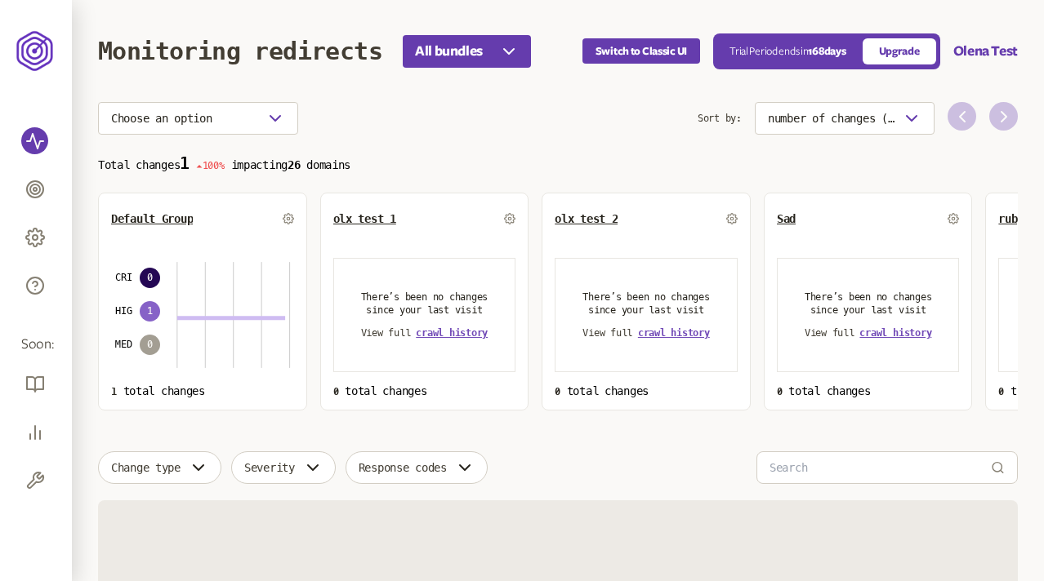
scroll to position [158, 0]
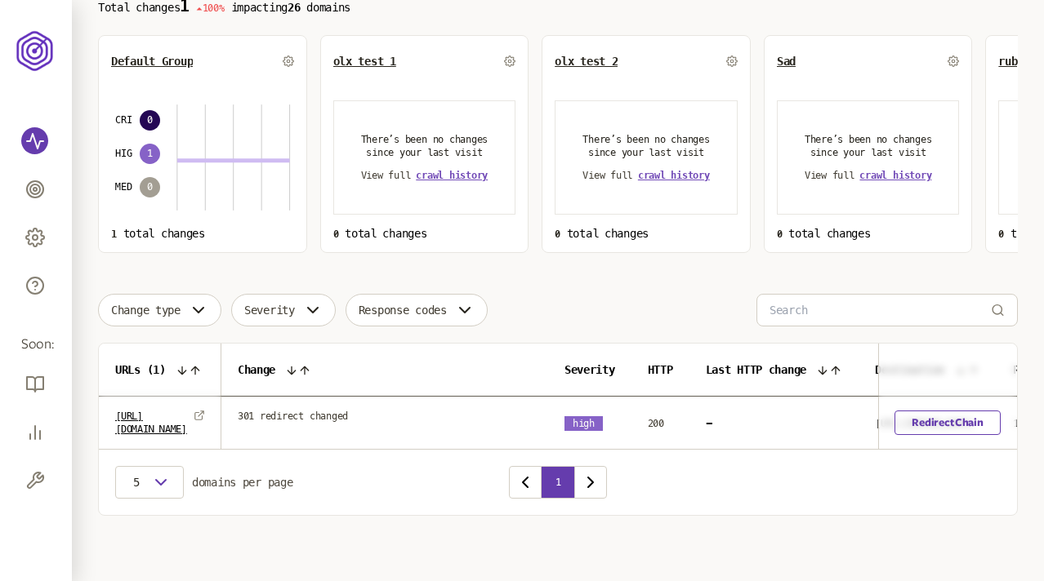
click at [512, 279] on div "Choose an option Sort by: number of changes (high-low) Total changes 1 100% imp…" at bounding box center [557, 230] width 919 height 572
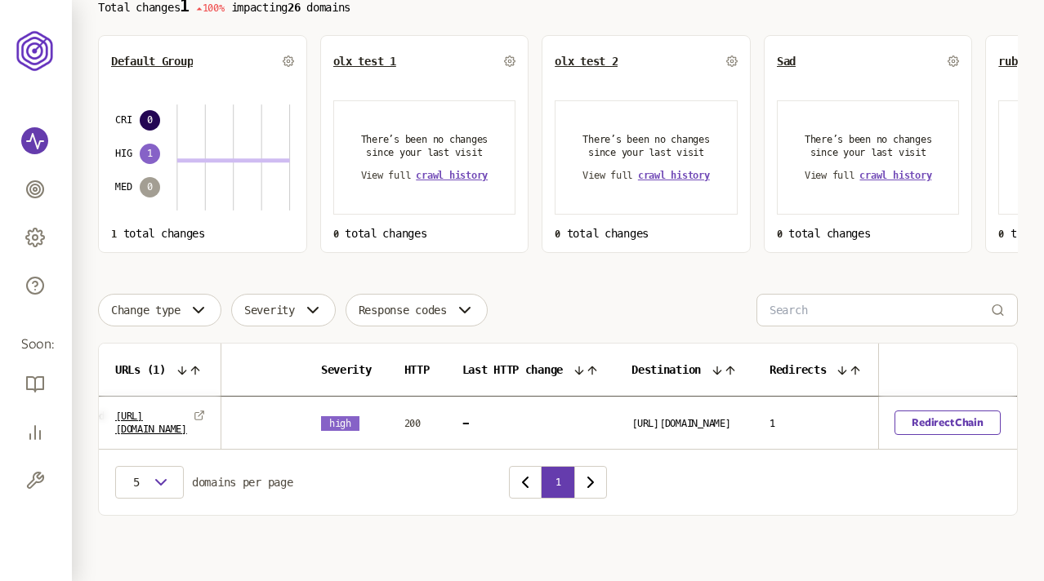
scroll to position [0, 312]
